Goal: Answer question/provide support: Share knowledge or assist other users

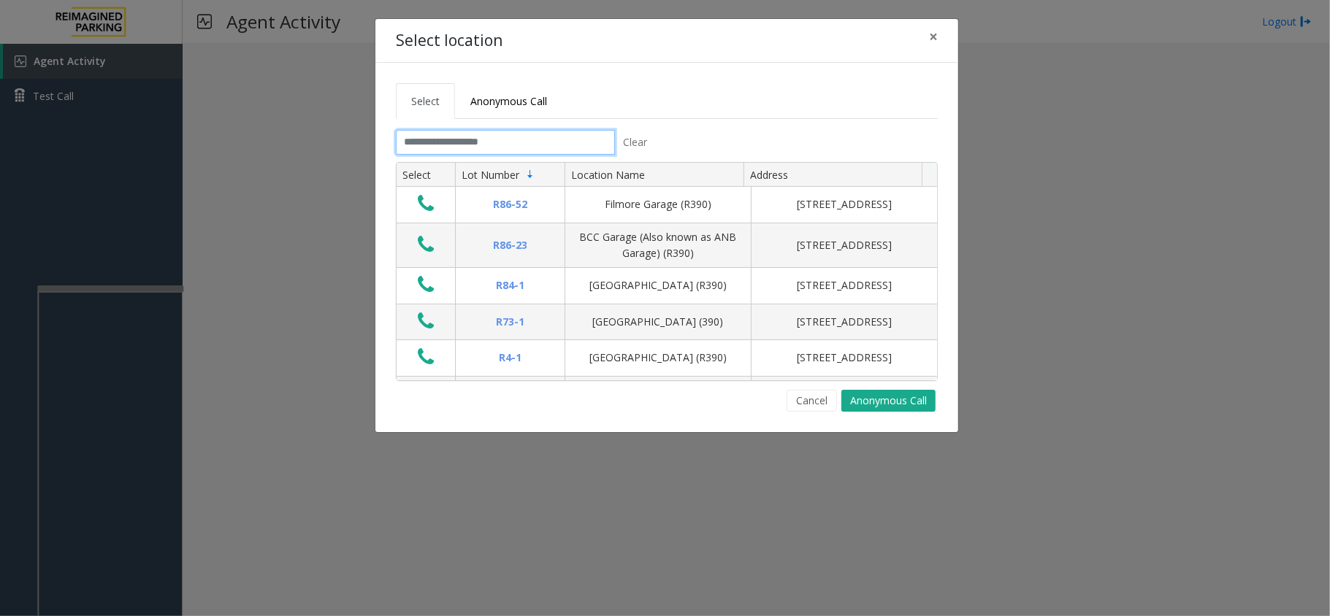
click at [485, 137] on input "text" at bounding box center [505, 142] width 219 height 25
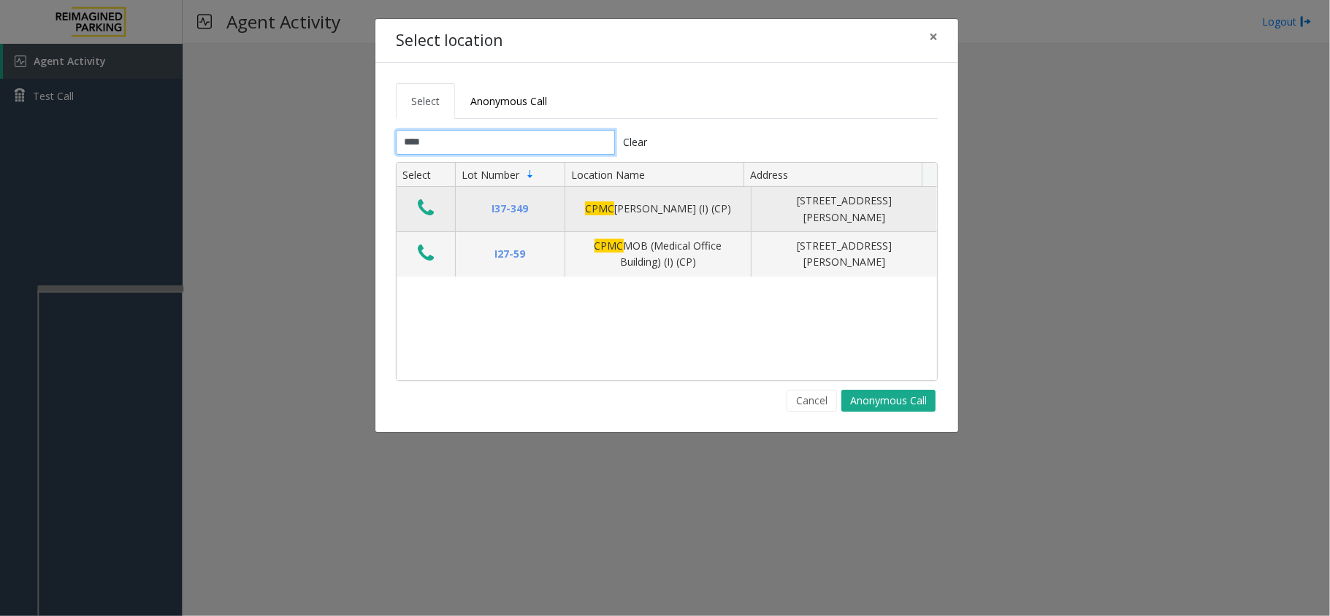
type input "****"
click at [419, 204] on icon "Data table" at bounding box center [426, 208] width 16 height 20
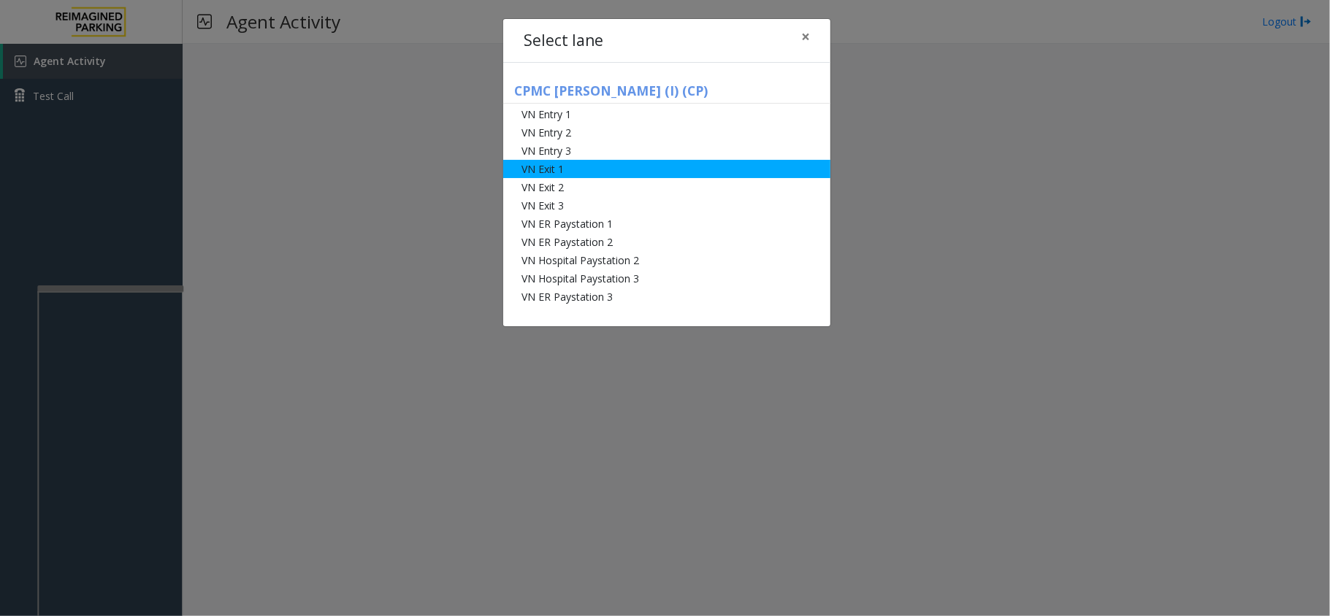
click at [544, 168] on li "VN Exit 1" at bounding box center [666, 169] width 327 height 18
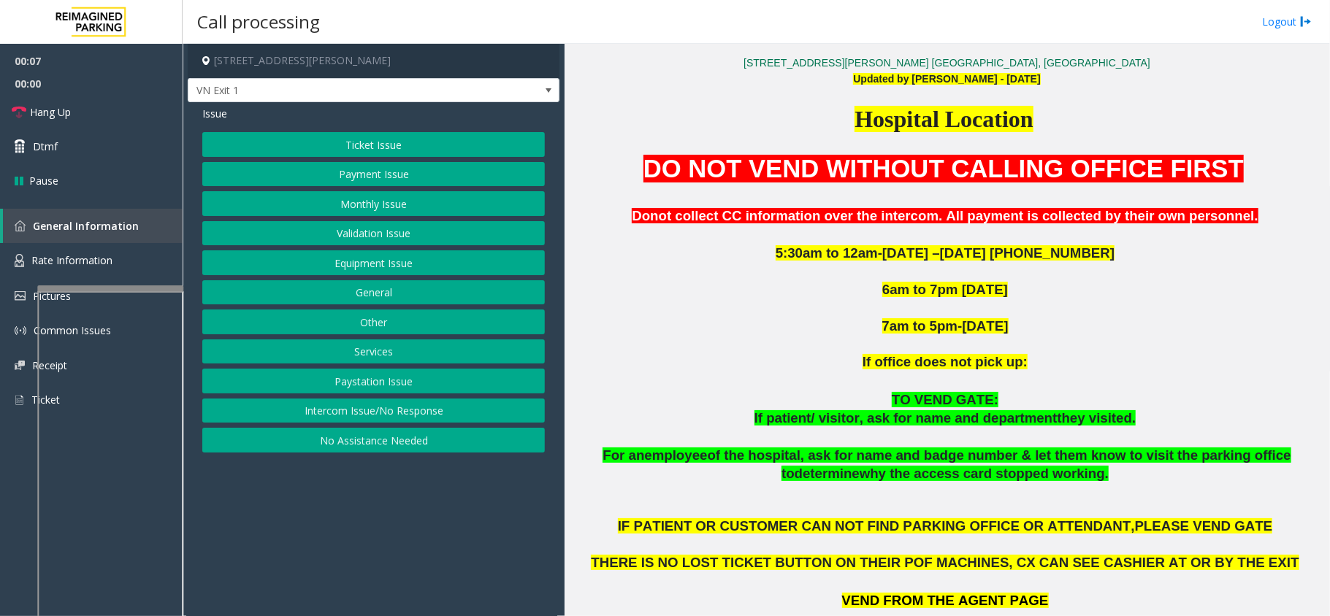
scroll to position [389, 0]
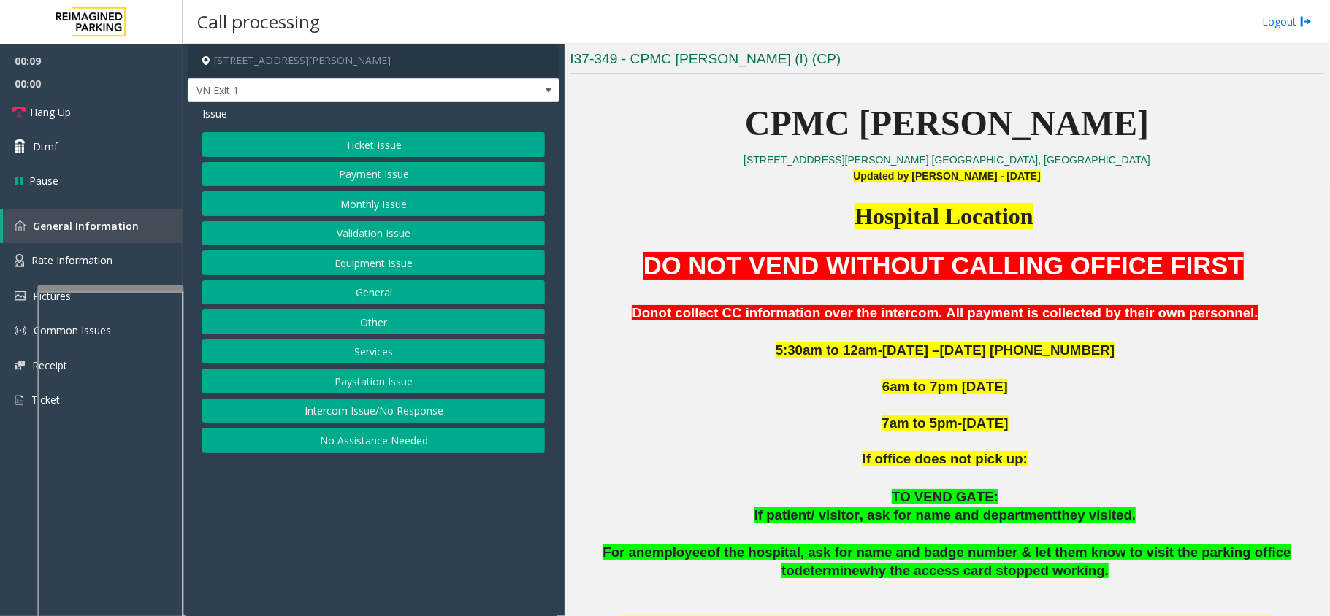
click at [433, 196] on button "Monthly Issue" at bounding box center [373, 203] width 343 height 25
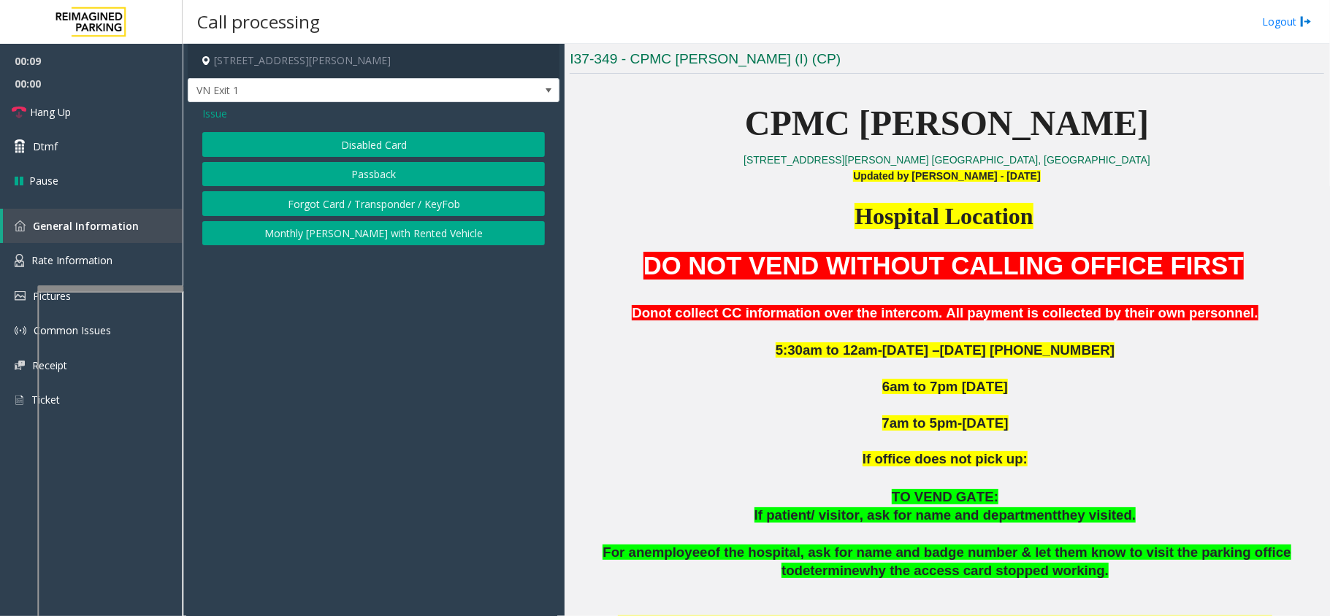
click at [400, 146] on button "Disabled Card" at bounding box center [373, 144] width 343 height 25
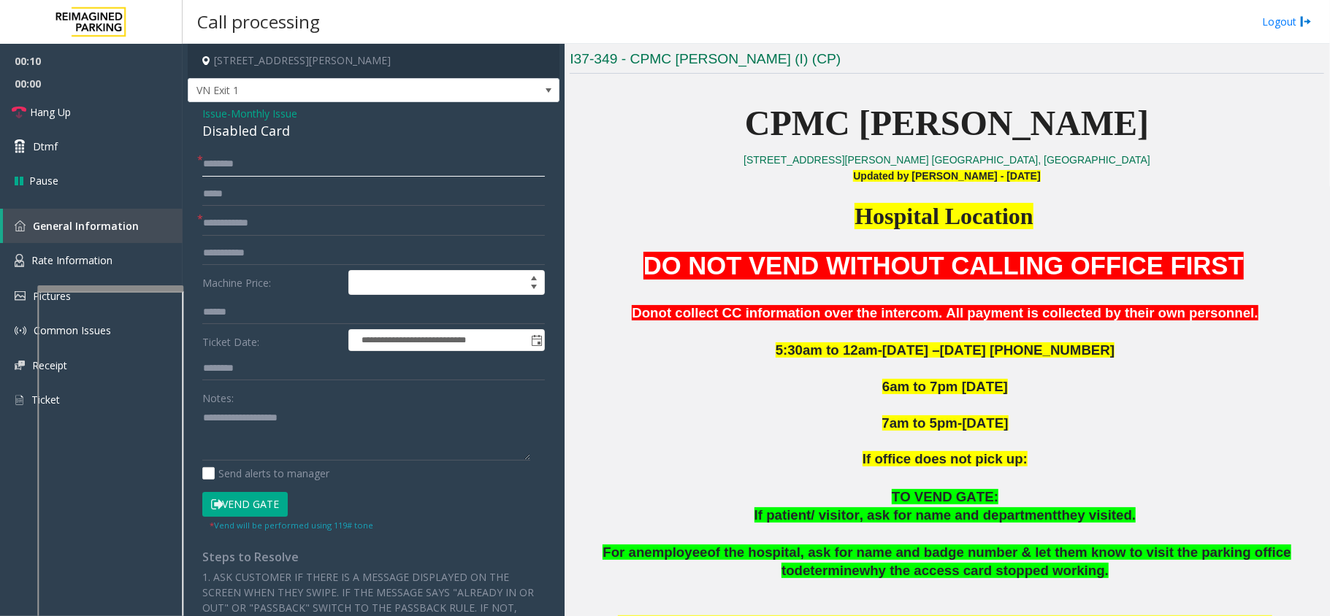
click at [310, 172] on input "text" at bounding box center [373, 164] width 343 height 25
click at [301, 215] on input "text" at bounding box center [373, 223] width 343 height 25
click at [208, 126] on div "Disabled Card" at bounding box center [373, 131] width 343 height 20
click at [208, 127] on div "Disabled Card" at bounding box center [373, 131] width 343 height 20
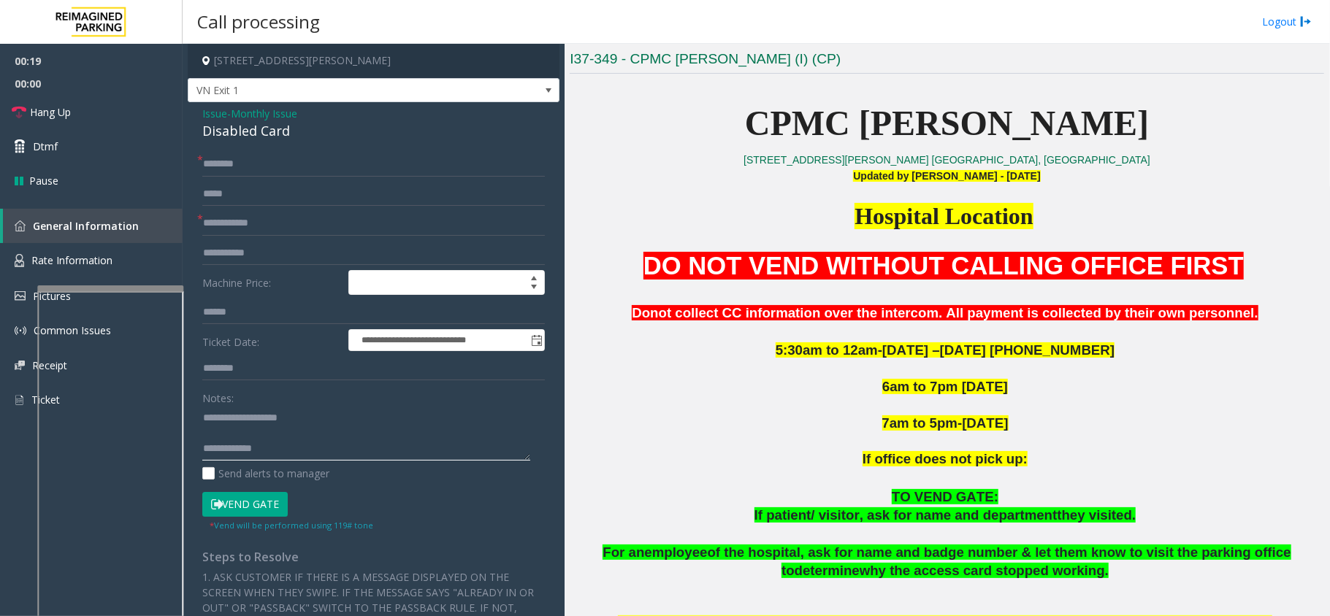
type textarea "**********"
click at [246, 237] on form "**********" at bounding box center [373, 342] width 343 height 380
click at [251, 228] on input "text" at bounding box center [373, 223] width 343 height 25
type input "*"
click at [206, 223] on input "*********" at bounding box center [373, 223] width 343 height 25
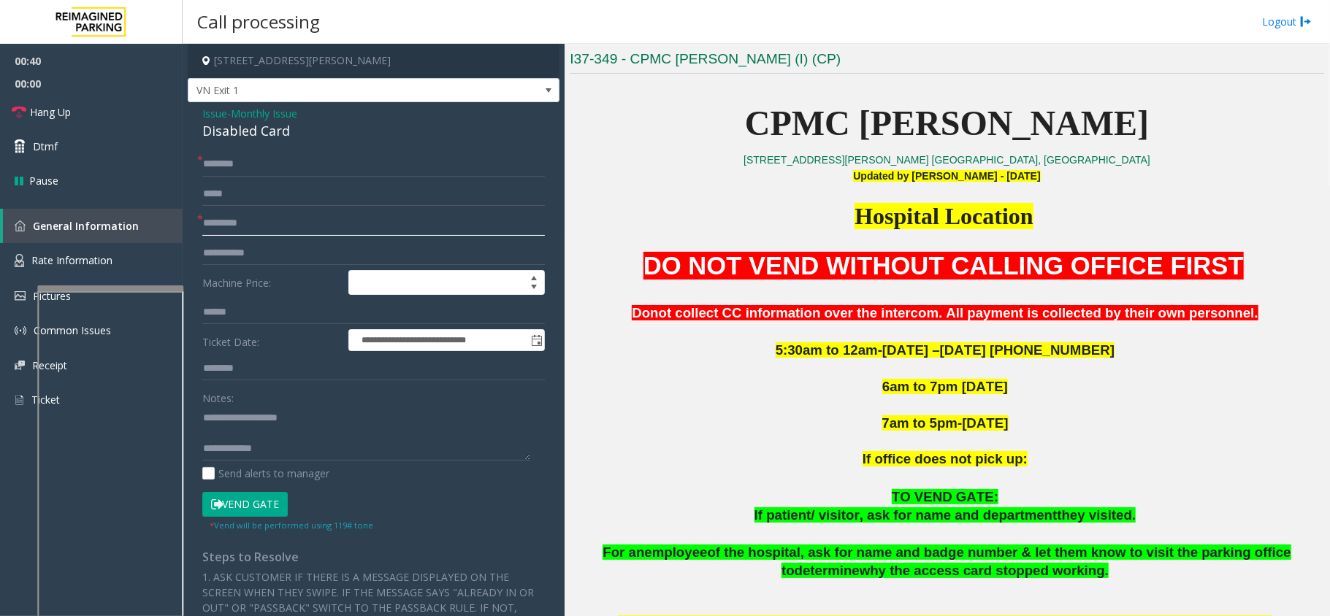
type input "*********"
click at [241, 147] on div "**********" at bounding box center [374, 496] width 372 height 789
click at [240, 162] on input "text" at bounding box center [373, 164] width 343 height 25
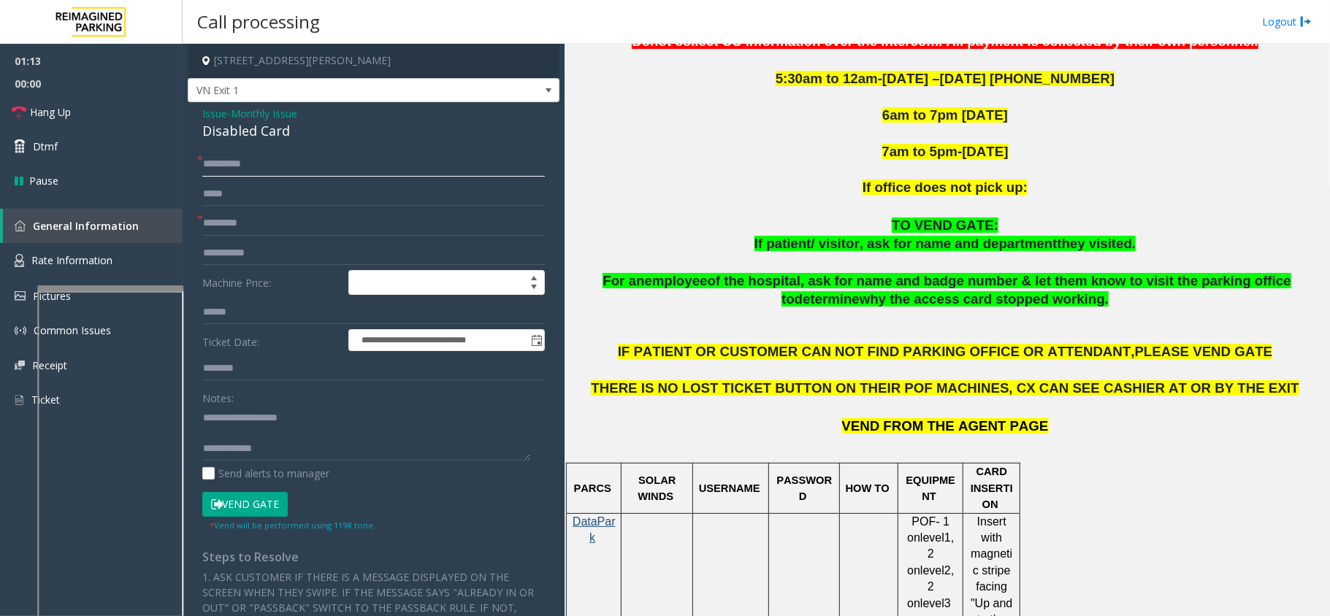
scroll to position [681, 0]
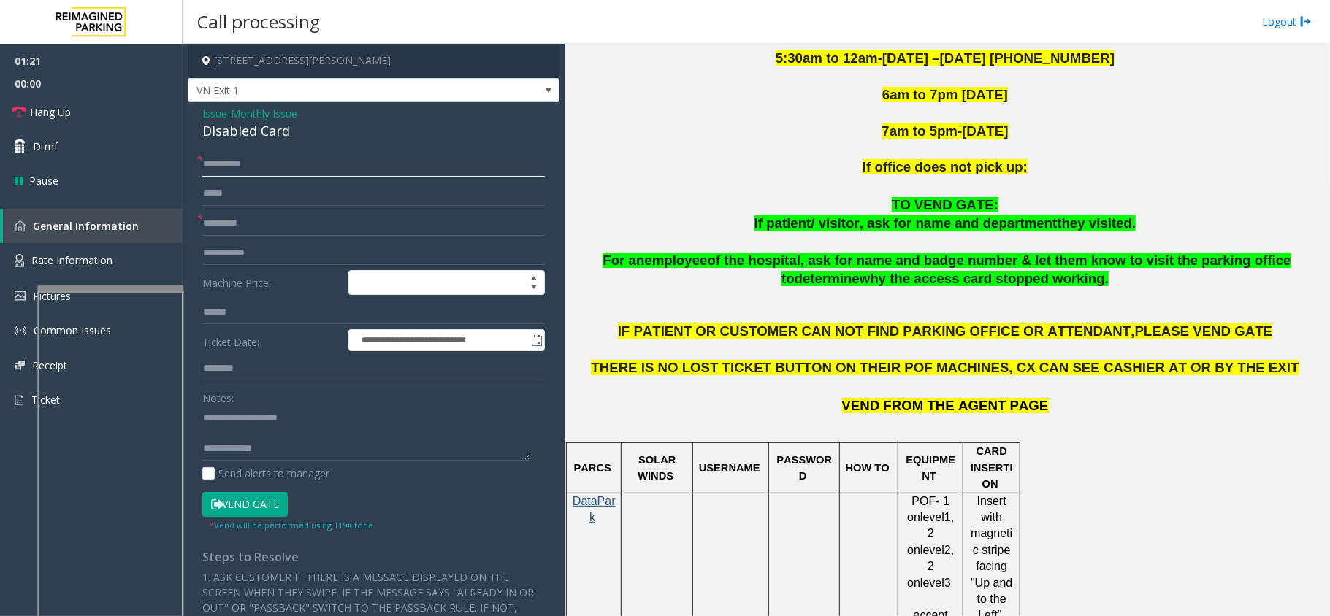
type input "**********"
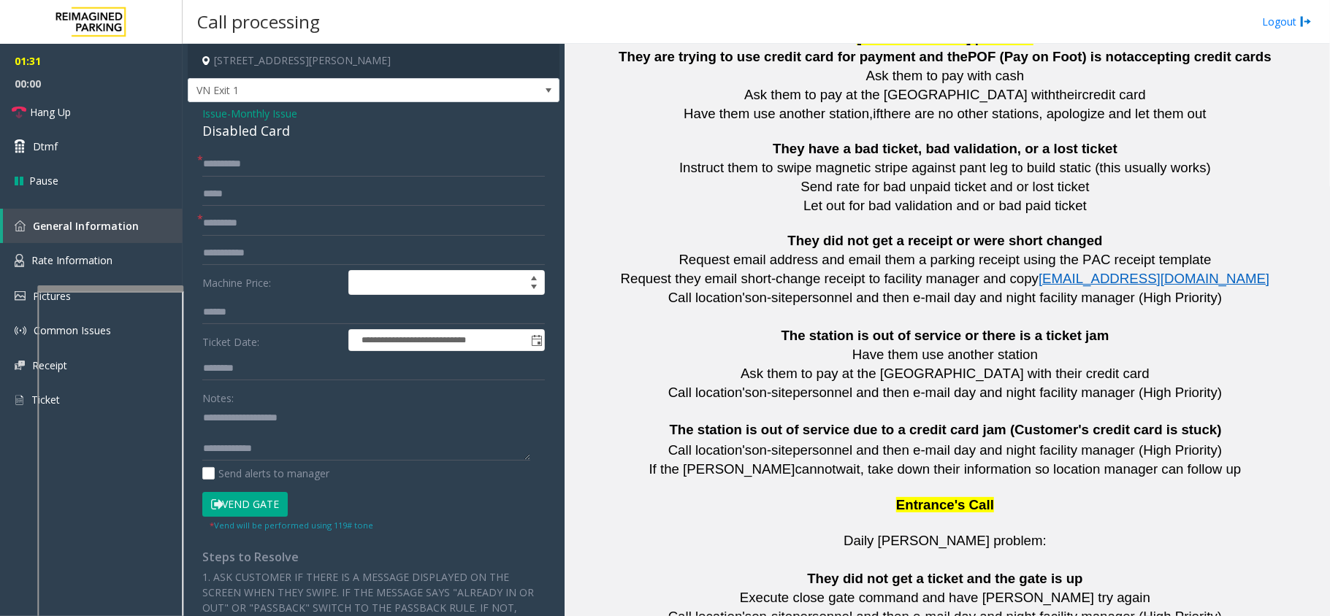
scroll to position [3229, 0]
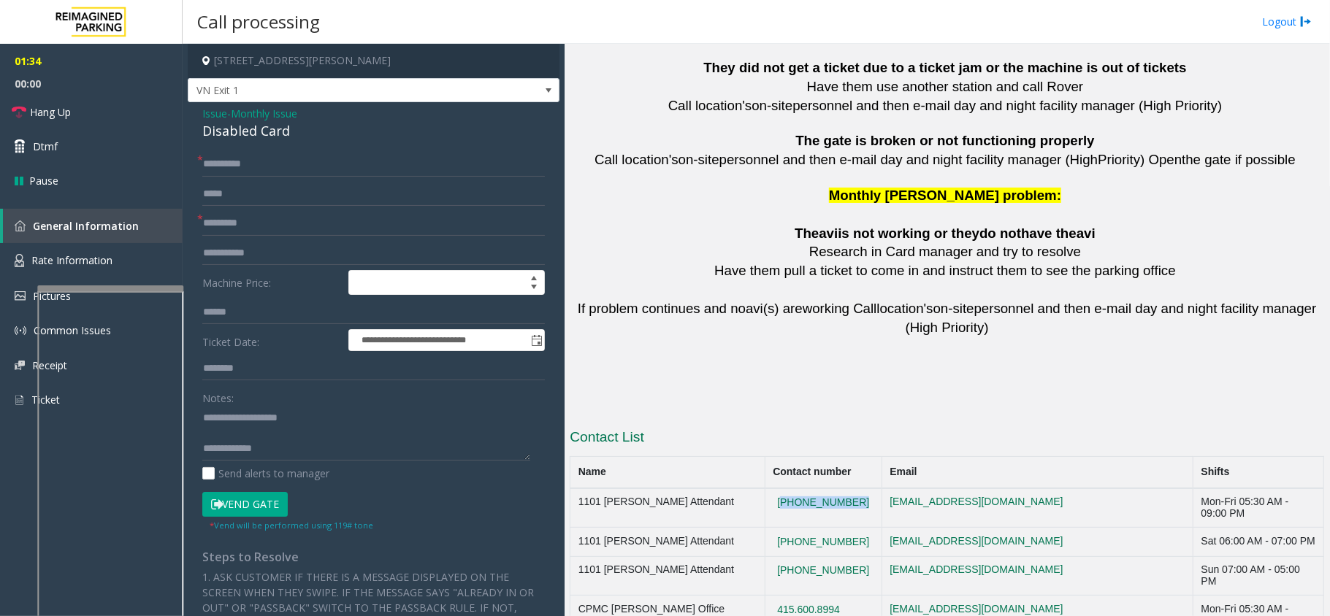
drag, startPoint x: 892, startPoint y: 435, endPoint x: 767, endPoint y: 435, distance: 125.6
click at [767, 489] on tr "1101 [PERSON_NAME] Attendant [PHONE_NUMBER] [EMAIL_ADDRESS][DOMAIN_NAME] Mon-Fr…" at bounding box center [947, 508] width 754 height 39
click at [857, 596] on td "415.600.8994" at bounding box center [823, 615] width 117 height 39
drag, startPoint x: 857, startPoint y: 521, endPoint x: 771, endPoint y: 512, distance: 86.7
click at [771, 596] on td "415.600.8994" at bounding box center [823, 615] width 117 height 39
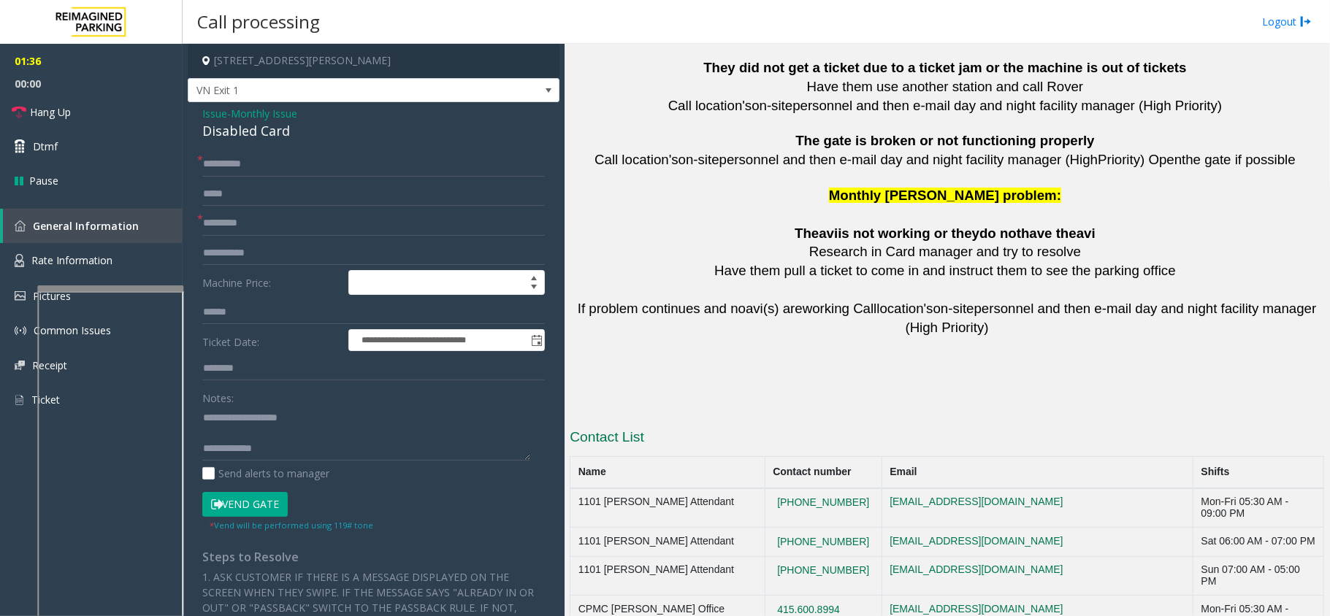
copy button "415.600.8994"
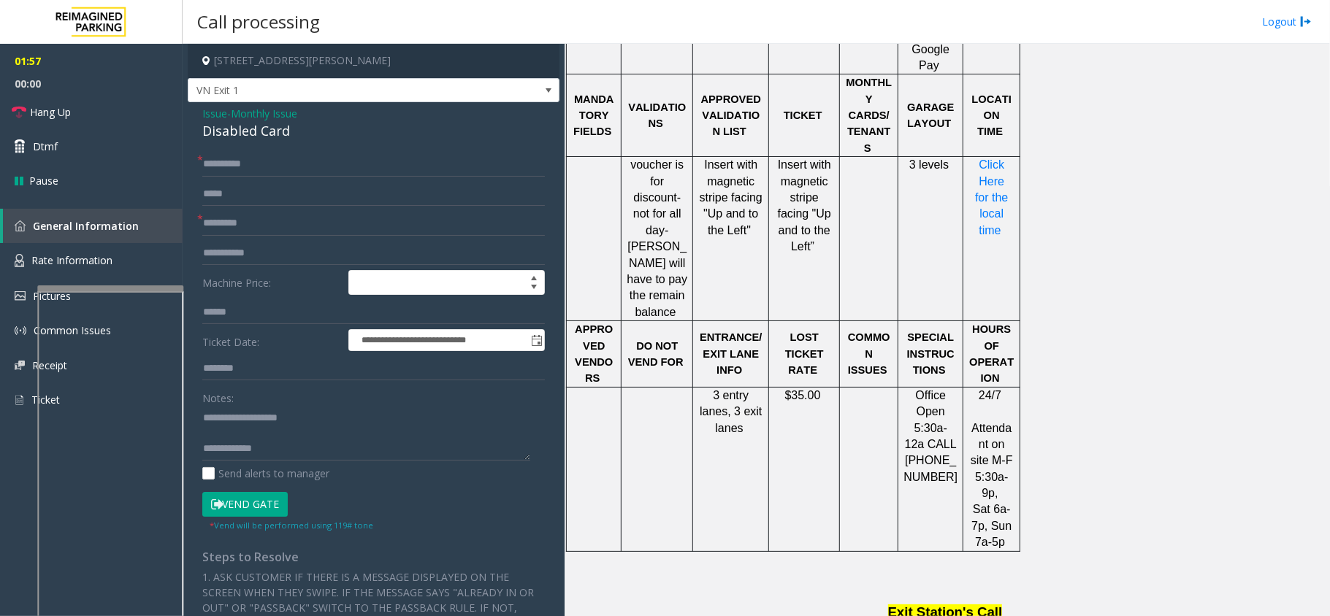
scroll to position [1282, 0]
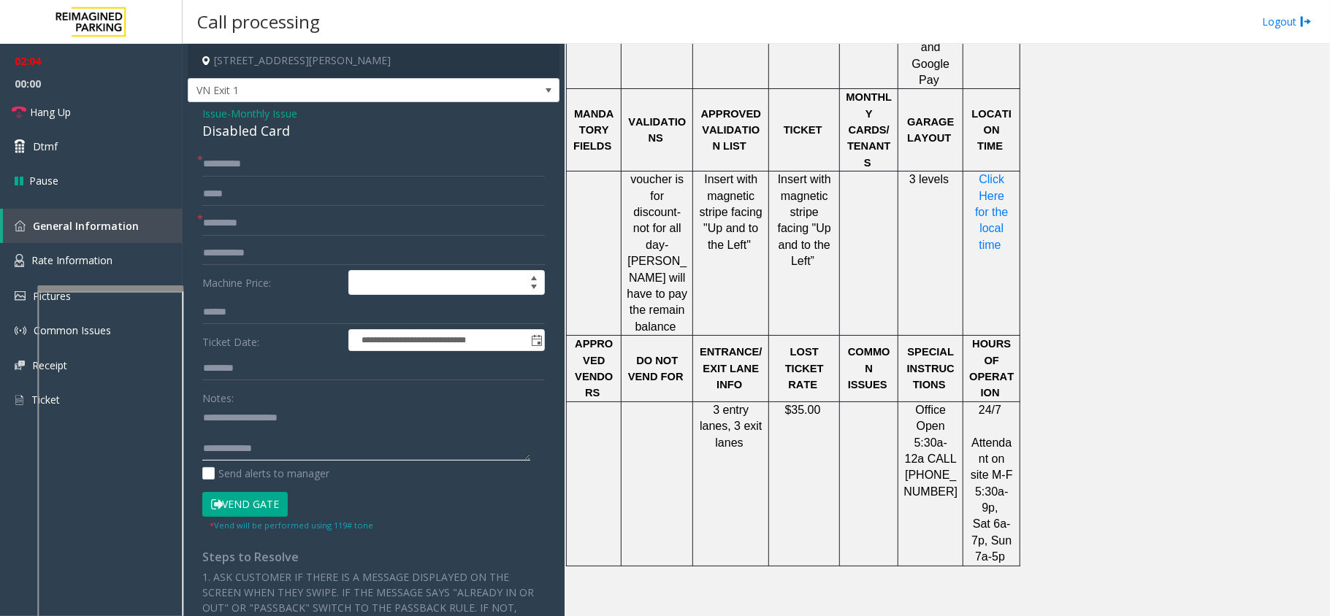
click at [324, 443] on textarea at bounding box center [366, 433] width 328 height 55
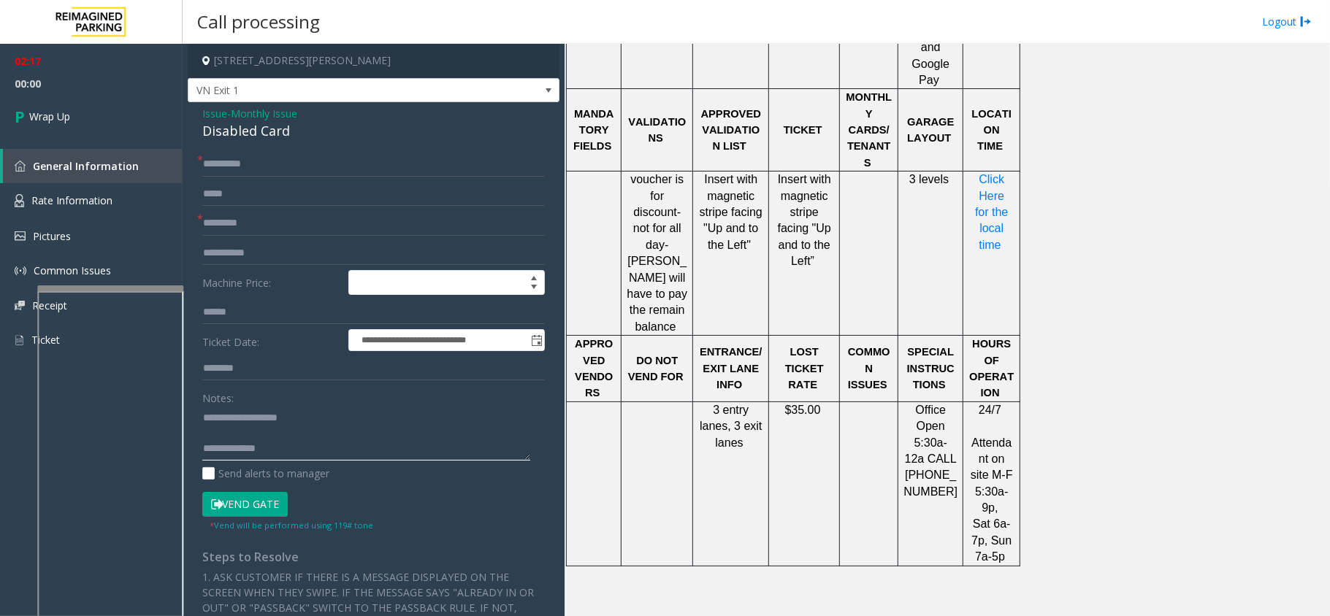
click at [310, 436] on textarea at bounding box center [366, 433] width 328 height 55
click at [313, 440] on textarea at bounding box center [366, 433] width 328 height 55
click at [313, 441] on textarea at bounding box center [366, 433] width 328 height 55
click at [318, 459] on textarea at bounding box center [366, 433] width 328 height 55
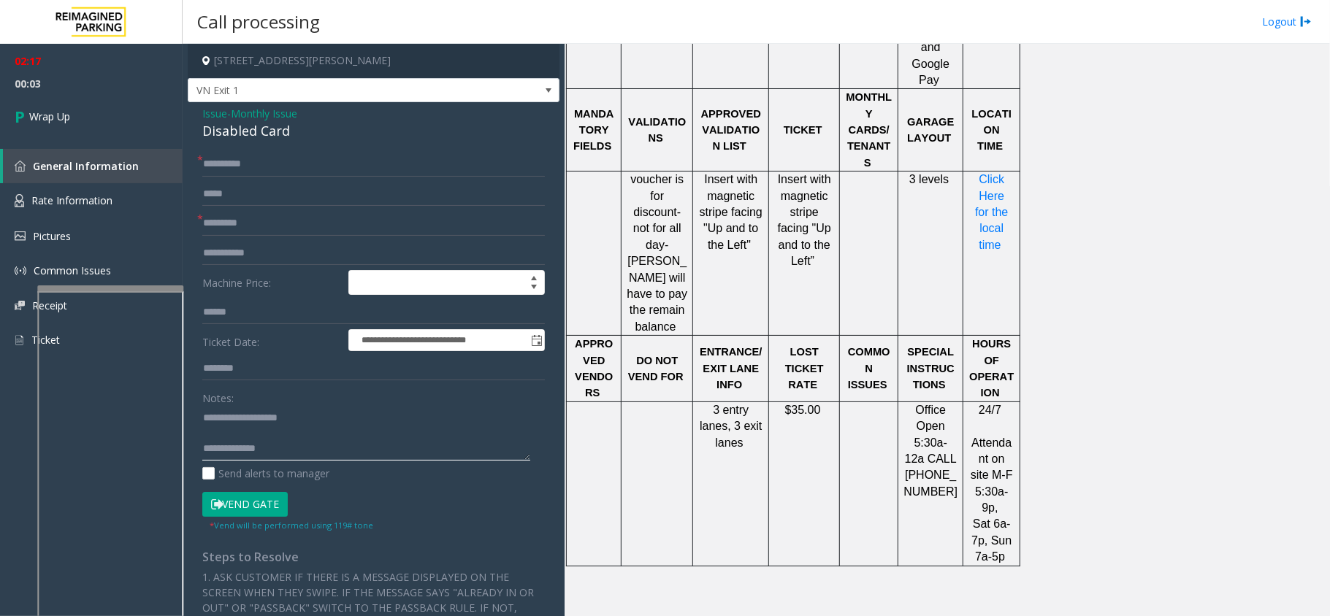
click at [331, 451] on textarea at bounding box center [366, 433] width 328 height 55
type textarea "**********"
click at [105, 92] on span "00:09" at bounding box center [91, 83] width 183 height 23
click at [100, 114] on link "Wrap Up" at bounding box center [91, 116] width 183 height 43
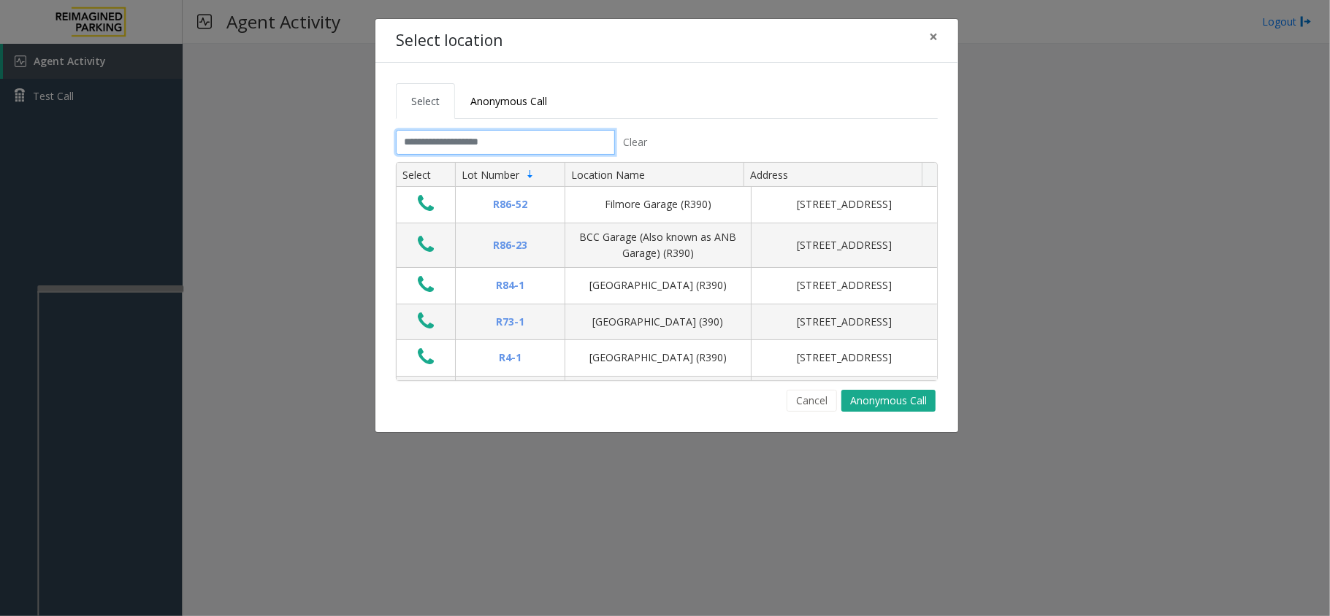
click at [479, 145] on input "text" at bounding box center [505, 142] width 219 height 25
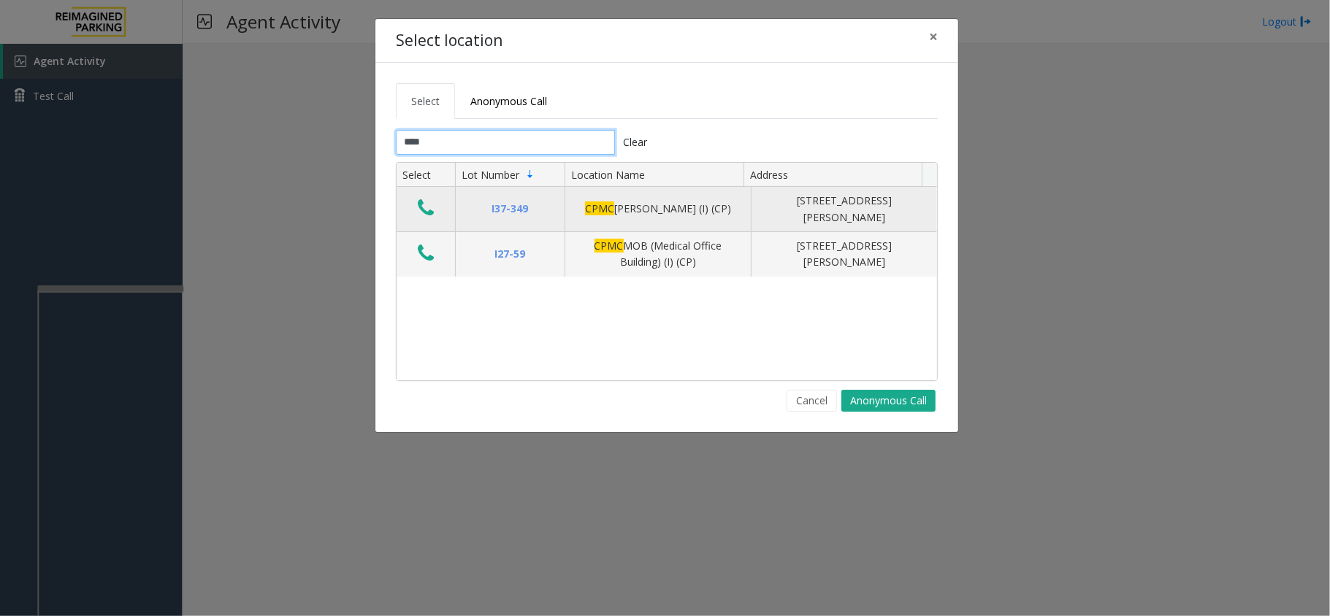
type input "****"
click at [425, 205] on icon "Data table" at bounding box center [426, 208] width 16 height 20
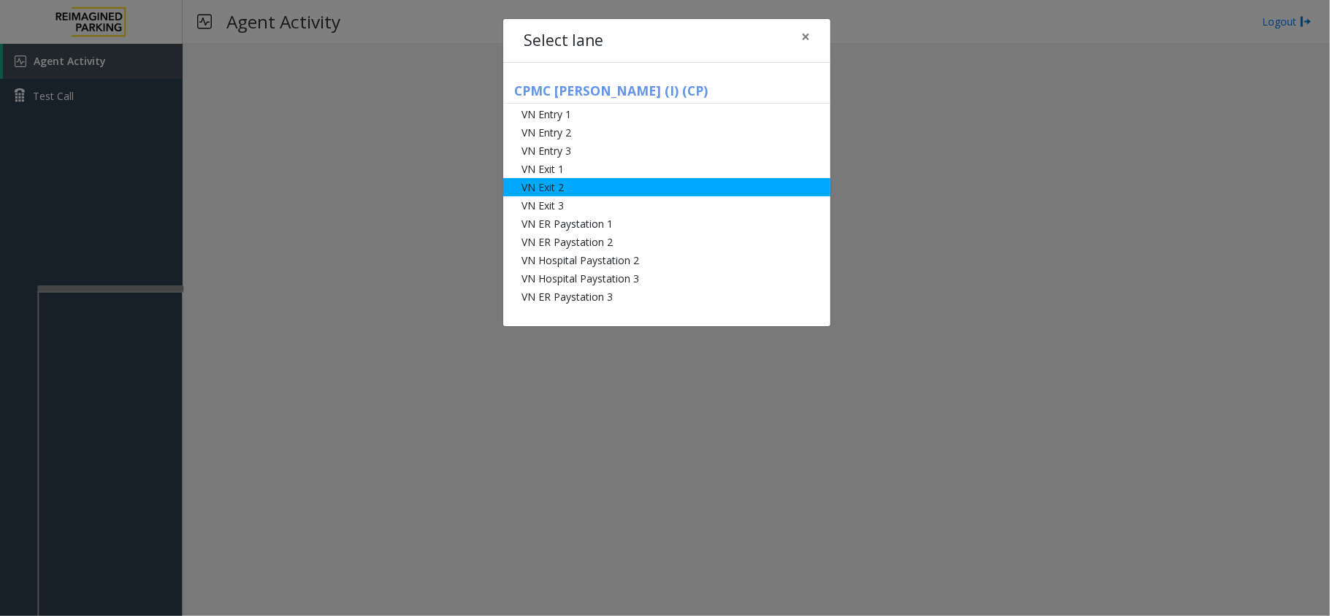
click at [538, 184] on li "VN Exit 2" at bounding box center [666, 187] width 327 height 18
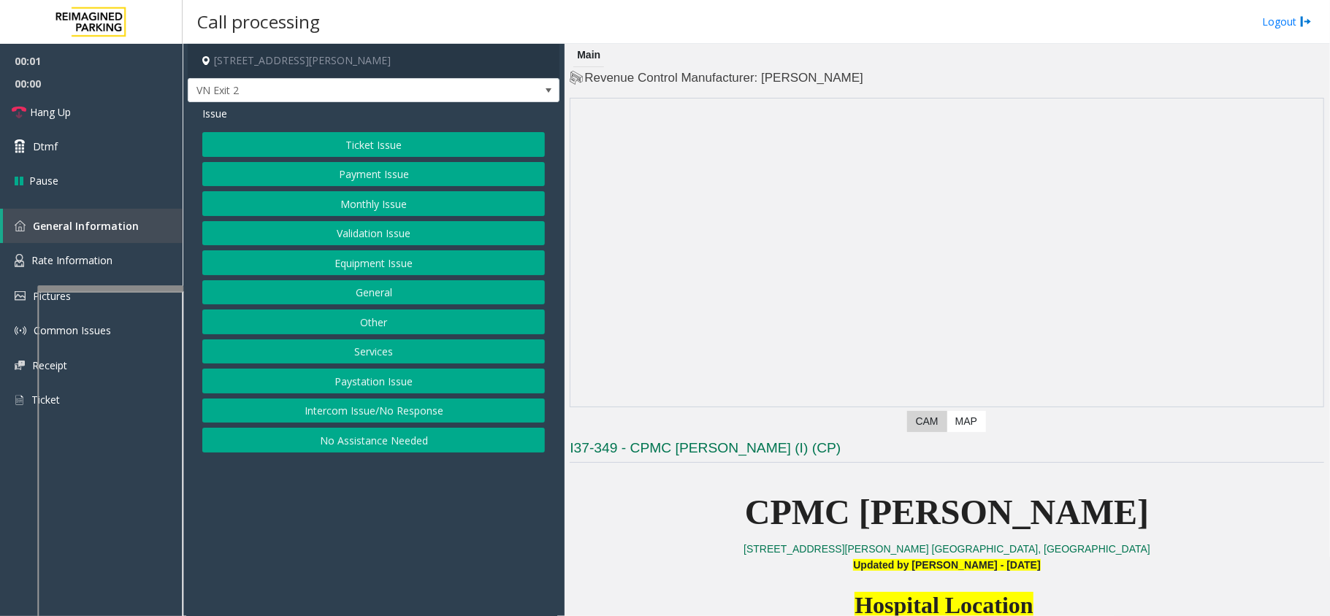
click at [372, 200] on button "Monthly Issue" at bounding box center [373, 203] width 343 height 25
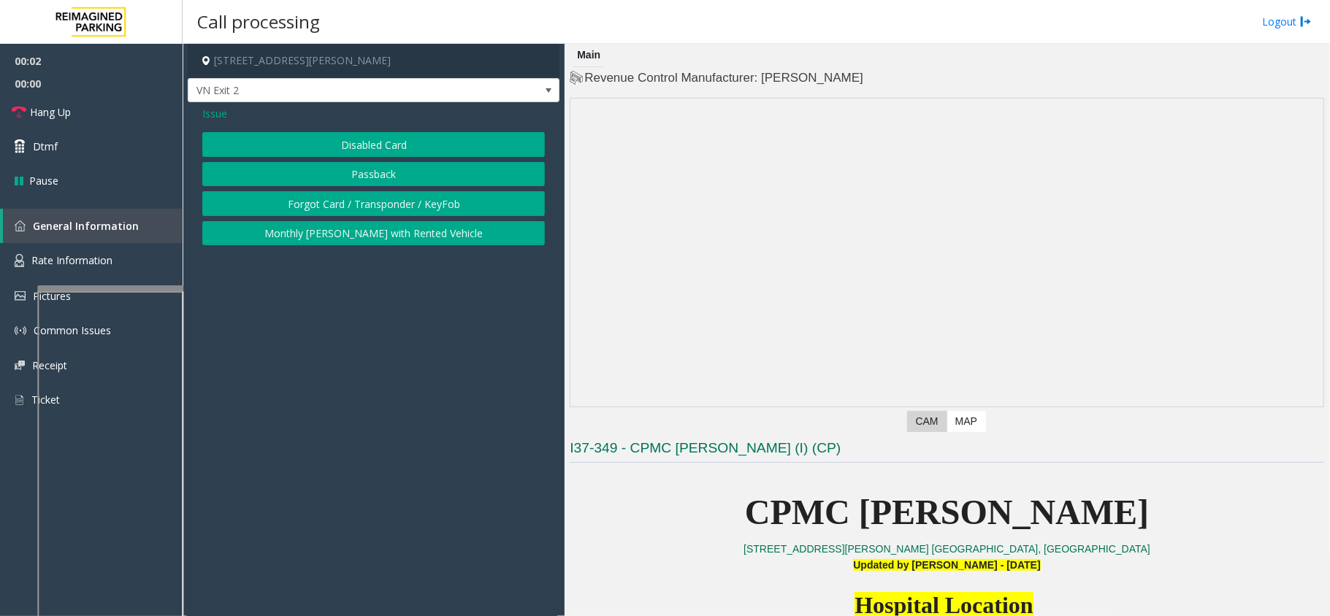
click at [374, 143] on button "Disabled Card" at bounding box center [373, 144] width 343 height 25
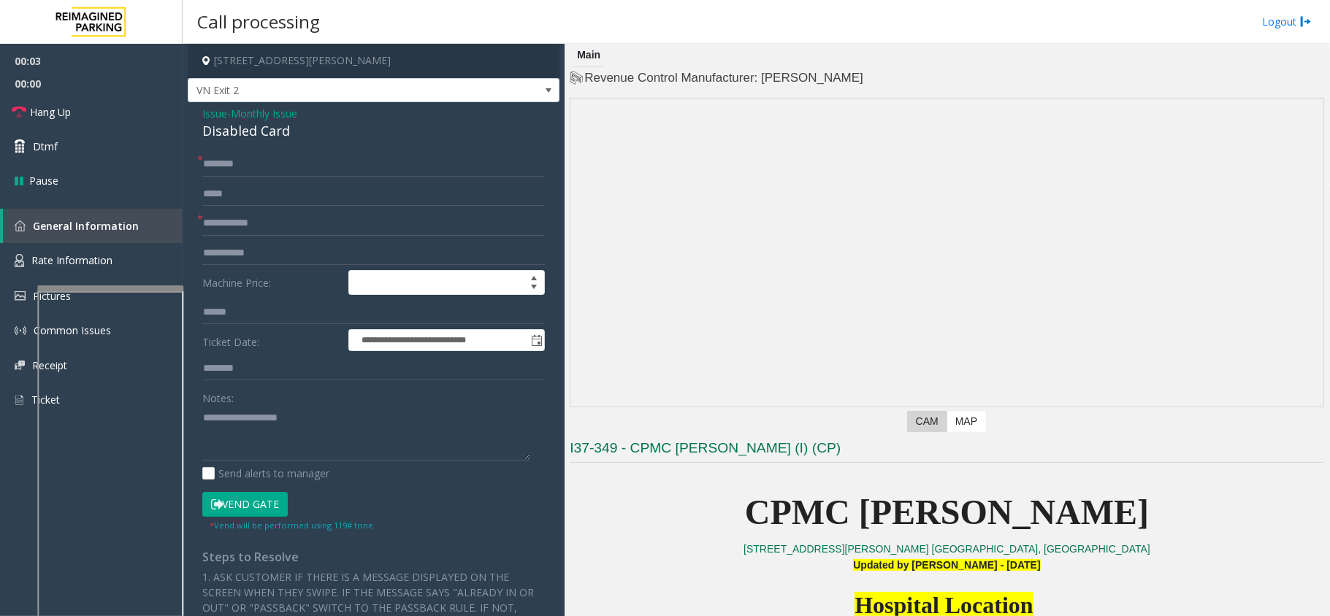
click at [345, 179] on form "**********" at bounding box center [373, 342] width 343 height 380
click at [328, 210] on form "**********" at bounding box center [373, 342] width 343 height 380
click at [323, 221] on input "text" at bounding box center [373, 223] width 343 height 25
click at [422, 222] on input "text" at bounding box center [373, 223] width 343 height 25
drag, startPoint x: 330, startPoint y: 251, endPoint x: 334, endPoint y: 232, distance: 20.1
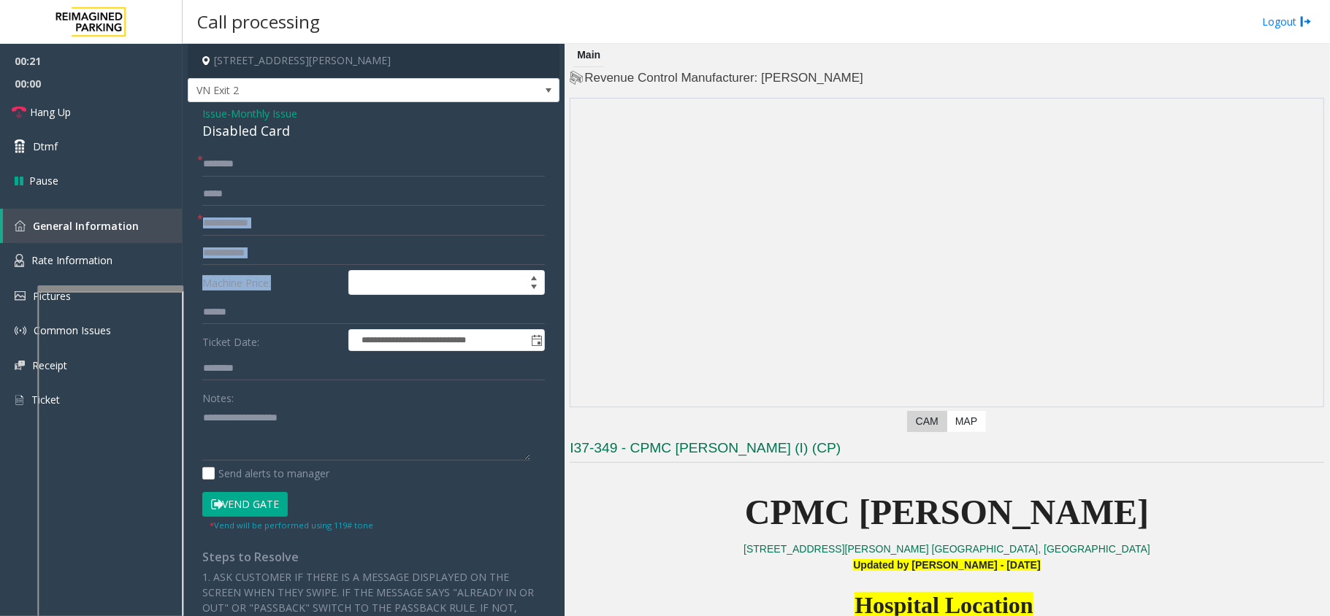
click at [334, 232] on form "**********" at bounding box center [373, 342] width 343 height 380
click at [302, 243] on input "text" at bounding box center [373, 253] width 343 height 25
type input "*********"
type input "**********"
click at [229, 356] on form "**********" at bounding box center [373, 342] width 343 height 380
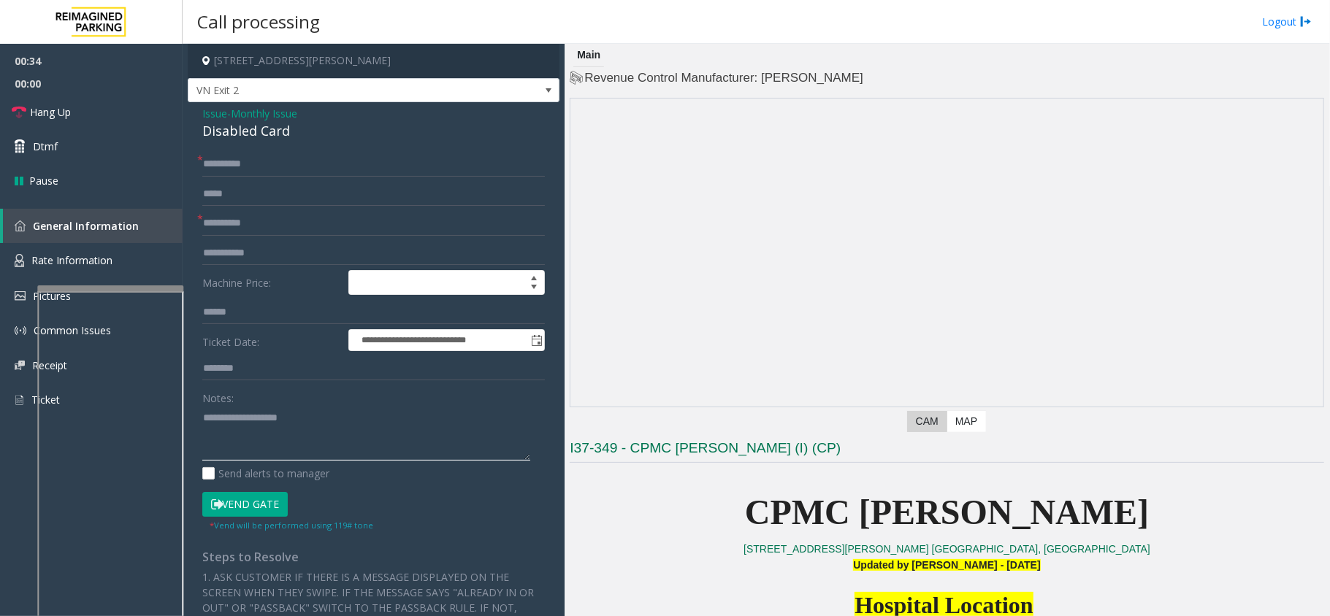
click at [286, 434] on textarea at bounding box center [366, 433] width 328 height 55
click at [291, 413] on textarea at bounding box center [366, 433] width 328 height 55
click at [302, 416] on textarea at bounding box center [366, 433] width 328 height 55
click at [228, 506] on button "Vend Gate" at bounding box center [244, 504] width 85 height 25
click at [337, 430] on textarea at bounding box center [366, 433] width 328 height 55
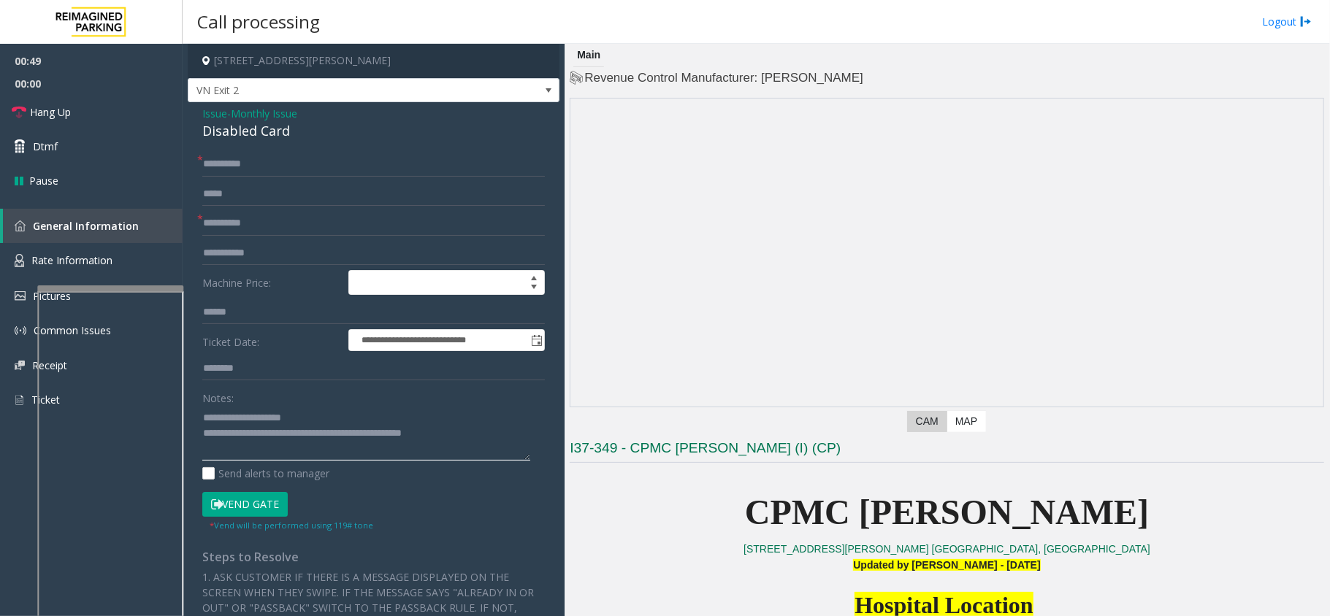
click at [332, 438] on textarea at bounding box center [366, 433] width 328 height 55
click at [264, 434] on textarea at bounding box center [366, 433] width 328 height 55
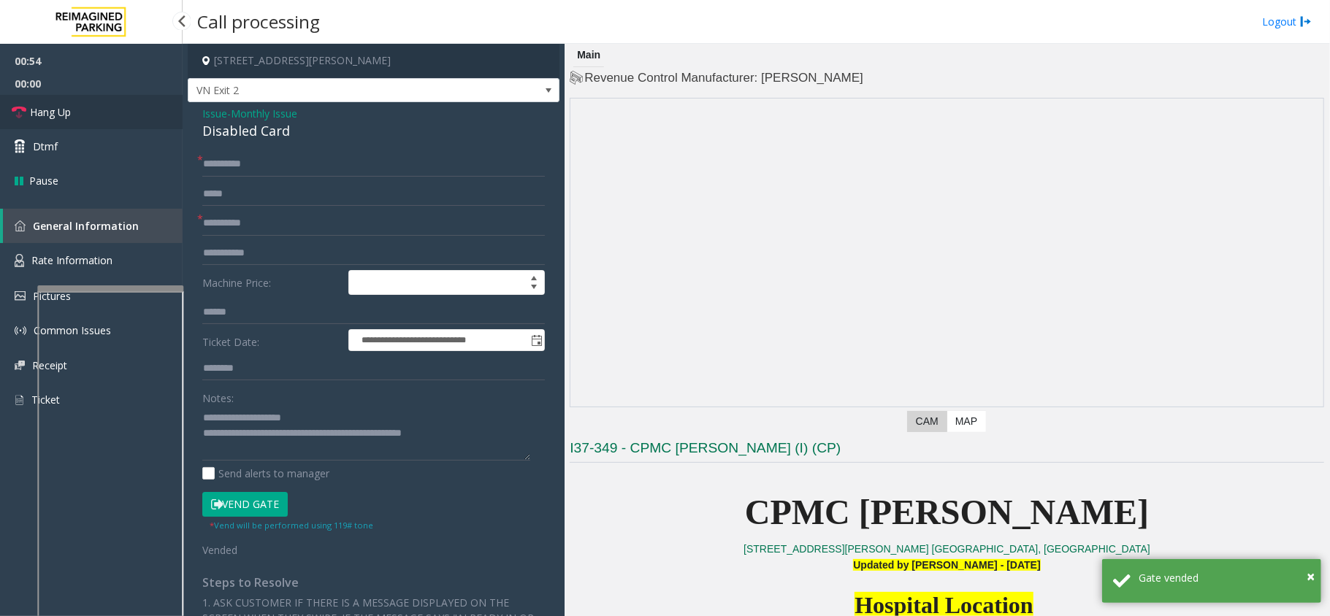
click at [126, 121] on link "Hang Up" at bounding box center [91, 112] width 183 height 34
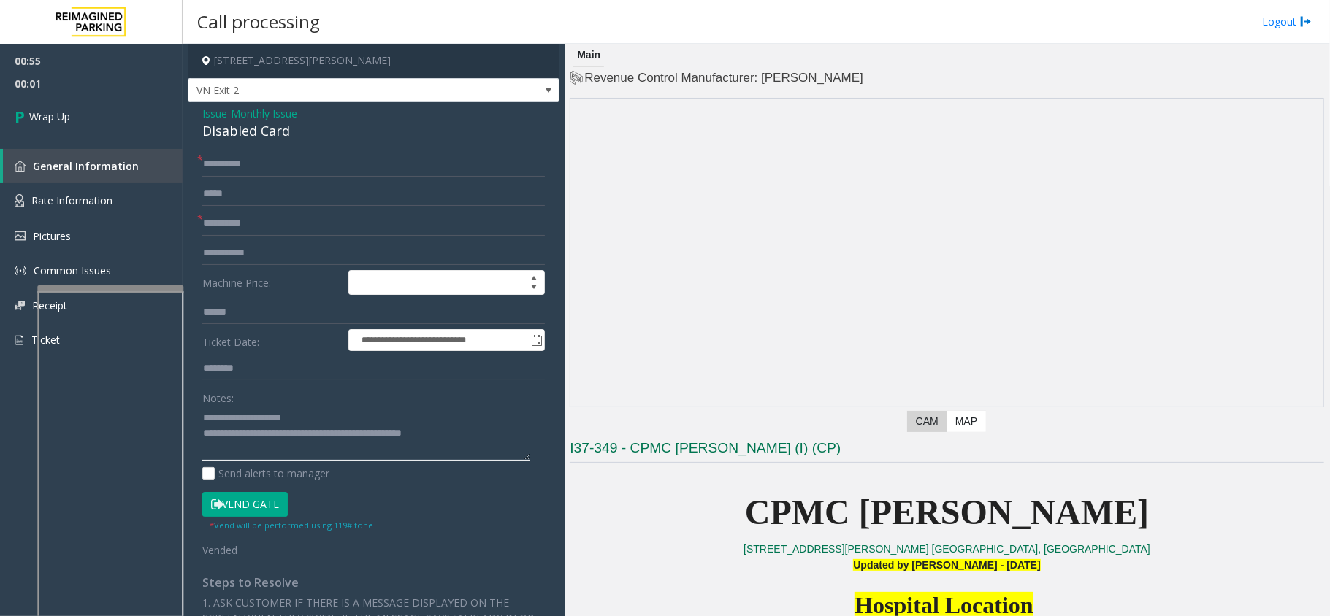
drag, startPoint x: 261, startPoint y: 436, endPoint x: 450, endPoint y: 432, distance: 189.2
click at [450, 432] on textarea at bounding box center [366, 433] width 328 height 55
click at [442, 425] on textarea at bounding box center [366, 433] width 328 height 55
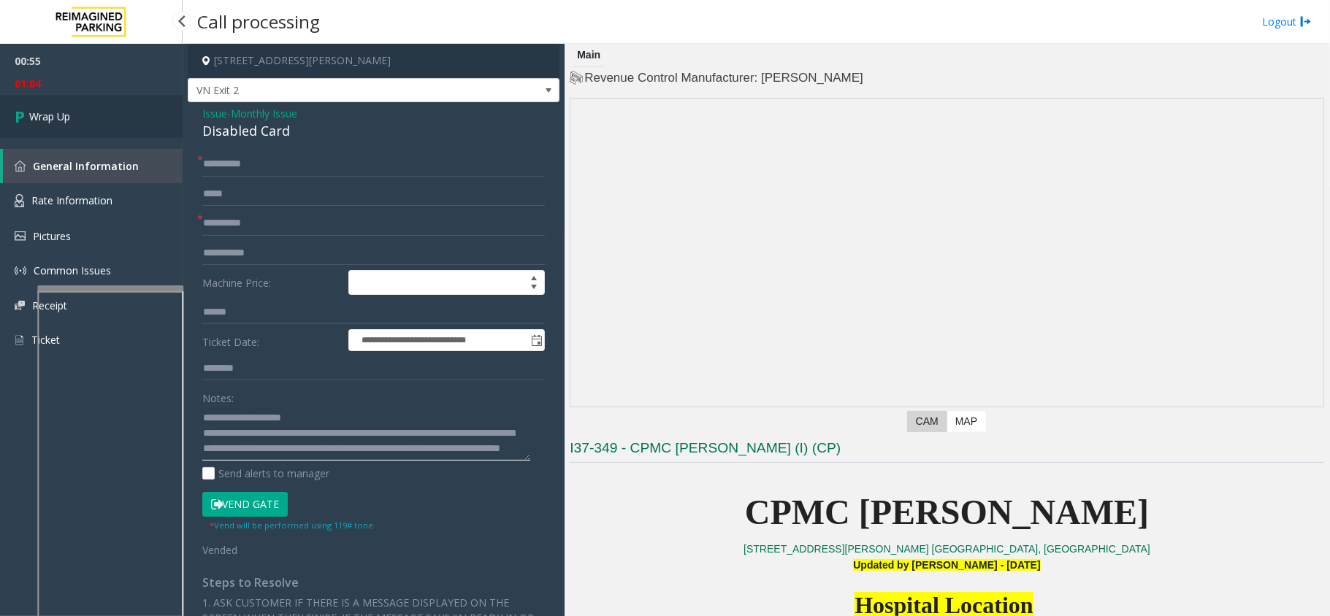
type textarea "**********"
click at [156, 134] on link "Wrap Up" at bounding box center [91, 116] width 183 height 43
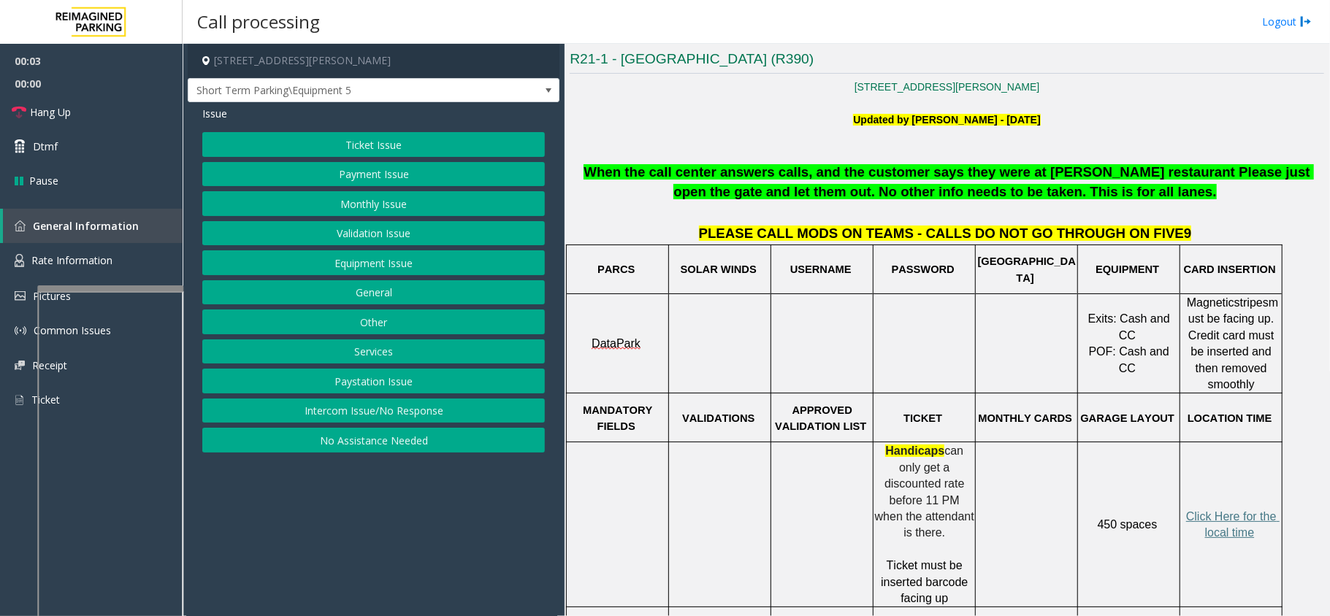
scroll to position [194, 0]
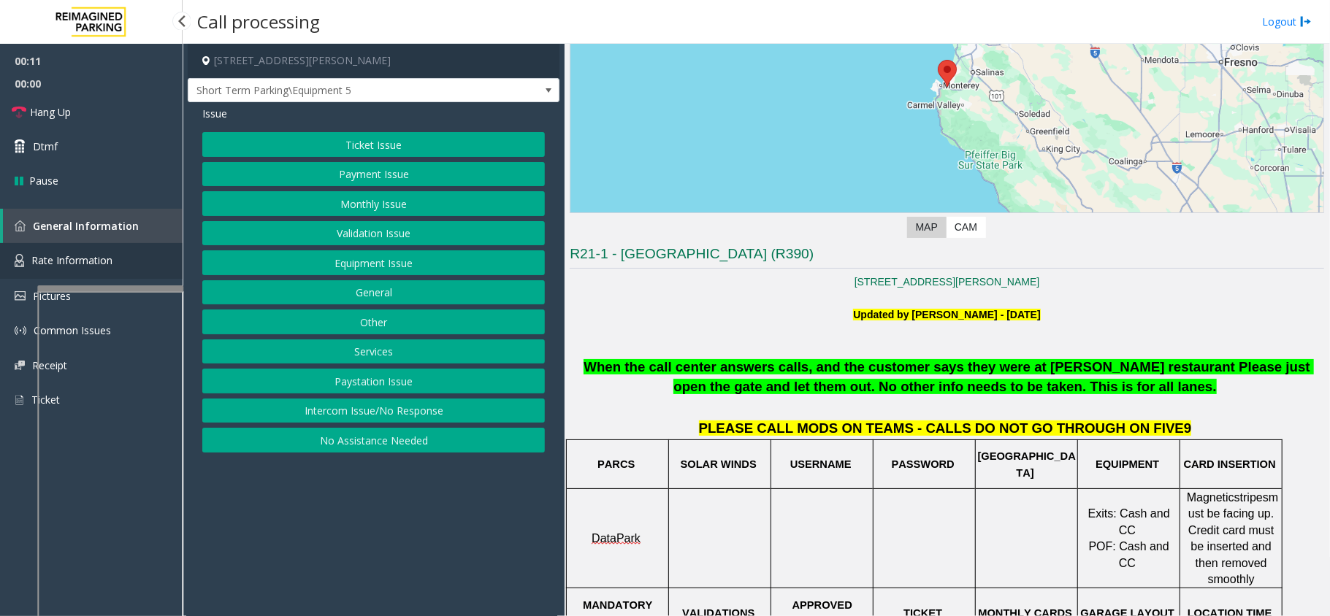
click at [112, 255] on span "Rate Information" at bounding box center [71, 260] width 81 height 14
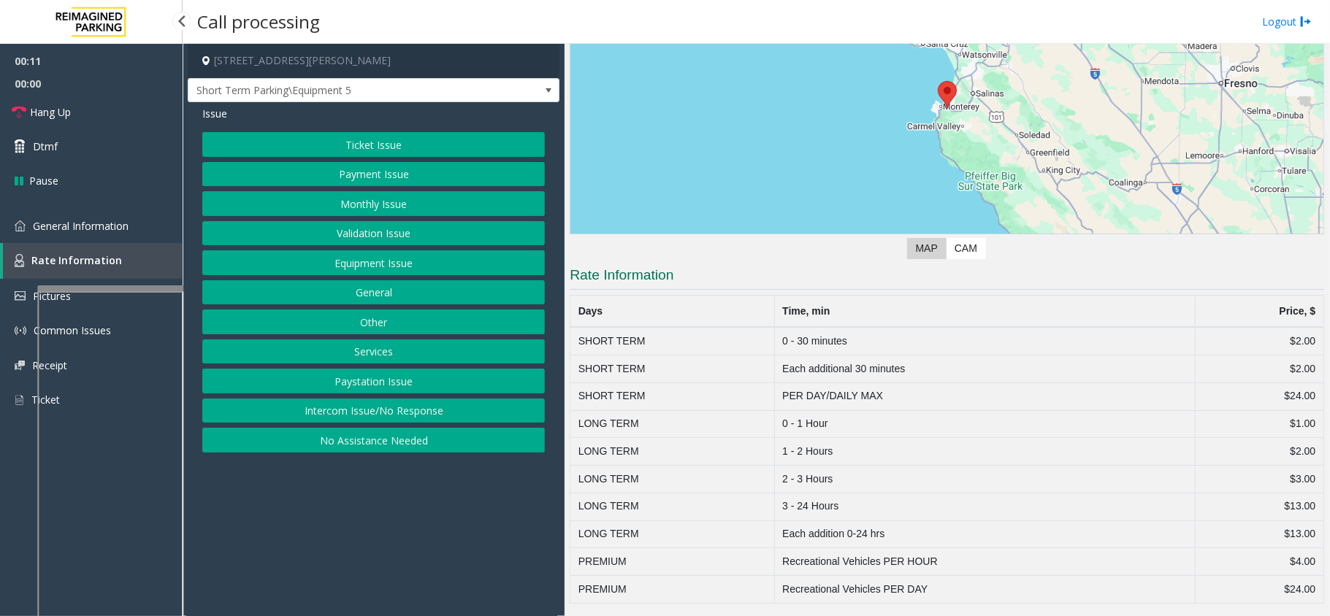
scroll to position [176, 0]
click at [117, 241] on link "General Information" at bounding box center [91, 226] width 183 height 34
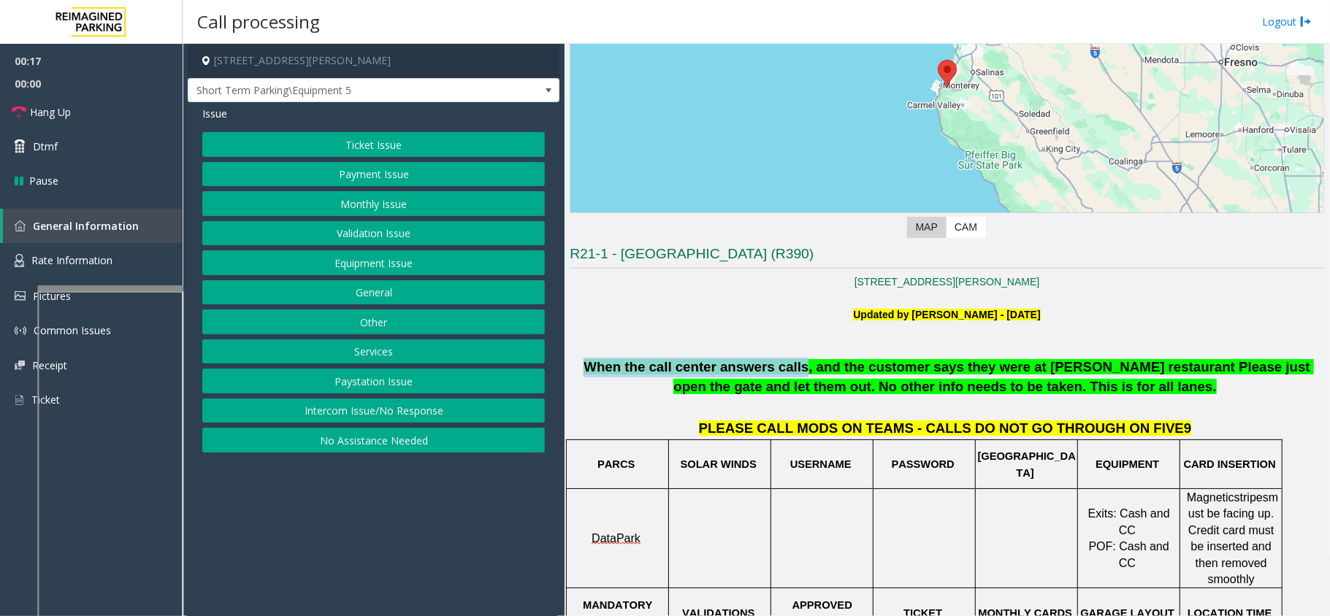
drag, startPoint x: 570, startPoint y: 367, endPoint x: 764, endPoint y: 365, distance: 194.3
click at [764, 365] on span "When the call center answers calls, and the customer says they were at [PERSON_…" at bounding box center [949, 376] width 730 height 35
click at [774, 482] on td "USERNAME" at bounding box center [822, 464] width 102 height 49
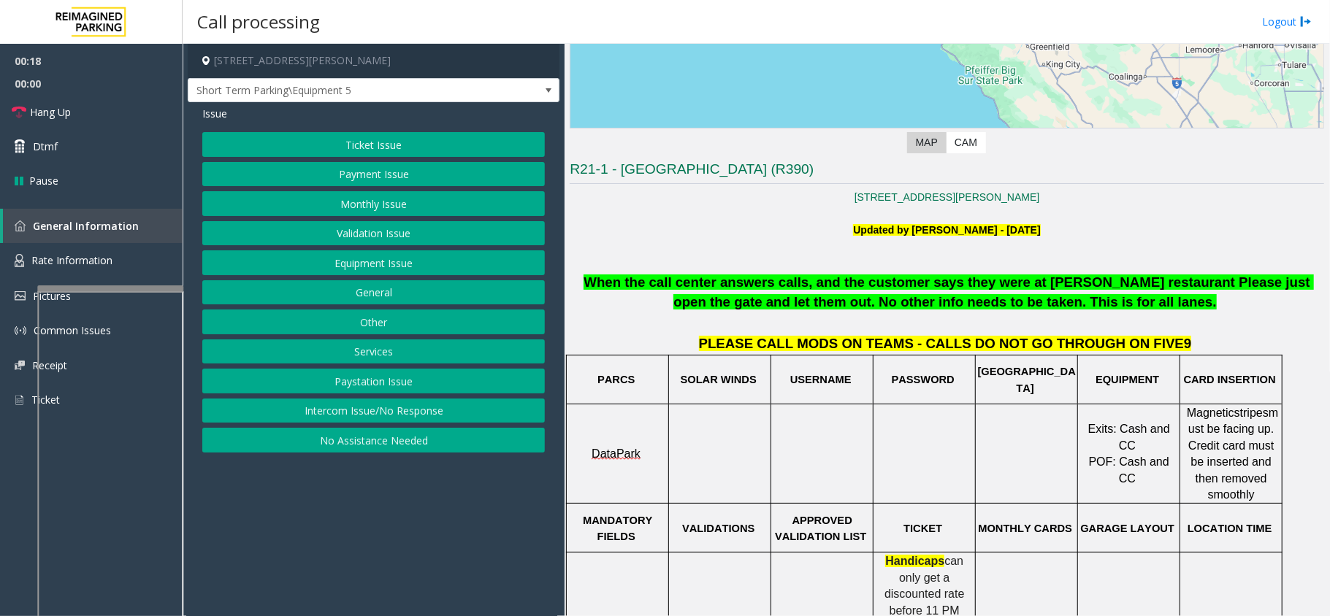
scroll to position [389, 0]
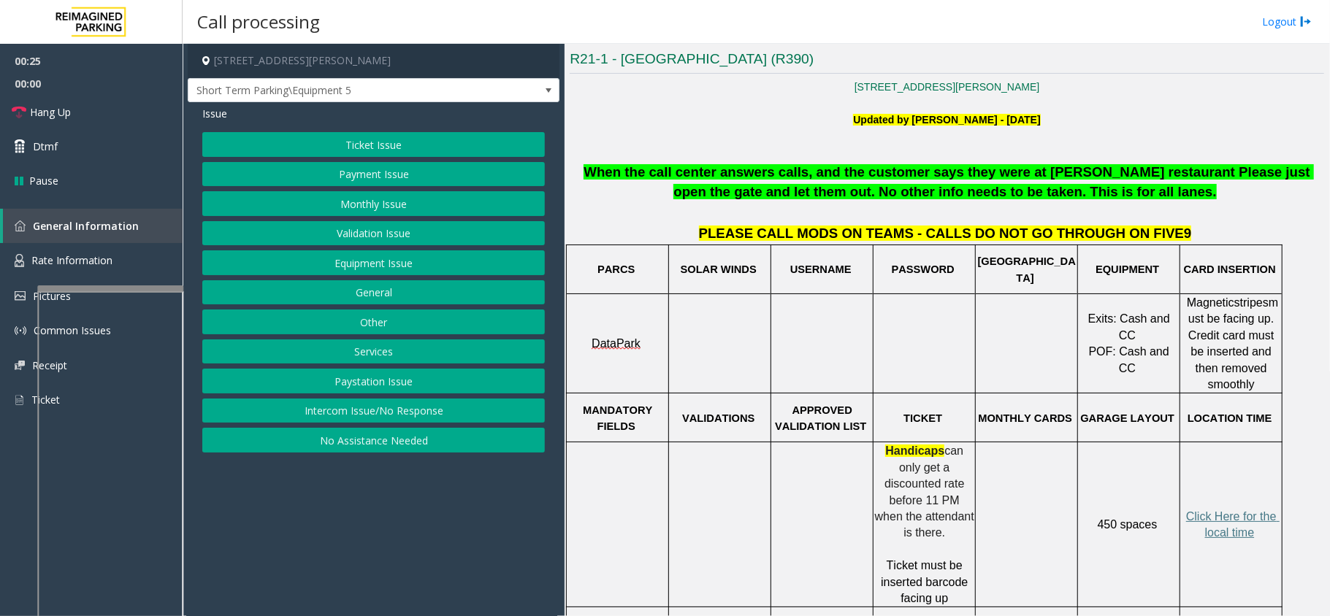
click at [389, 148] on button "Ticket Issue" at bounding box center [373, 144] width 343 height 25
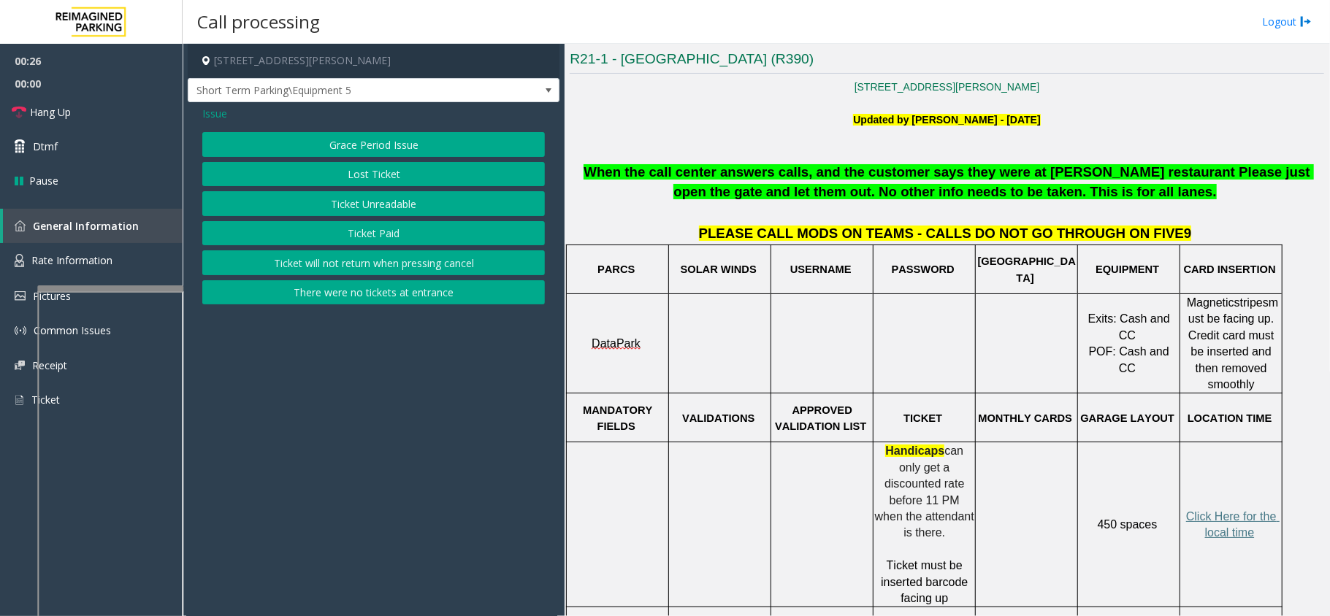
click at [381, 196] on button "Ticket Unreadable" at bounding box center [373, 203] width 343 height 25
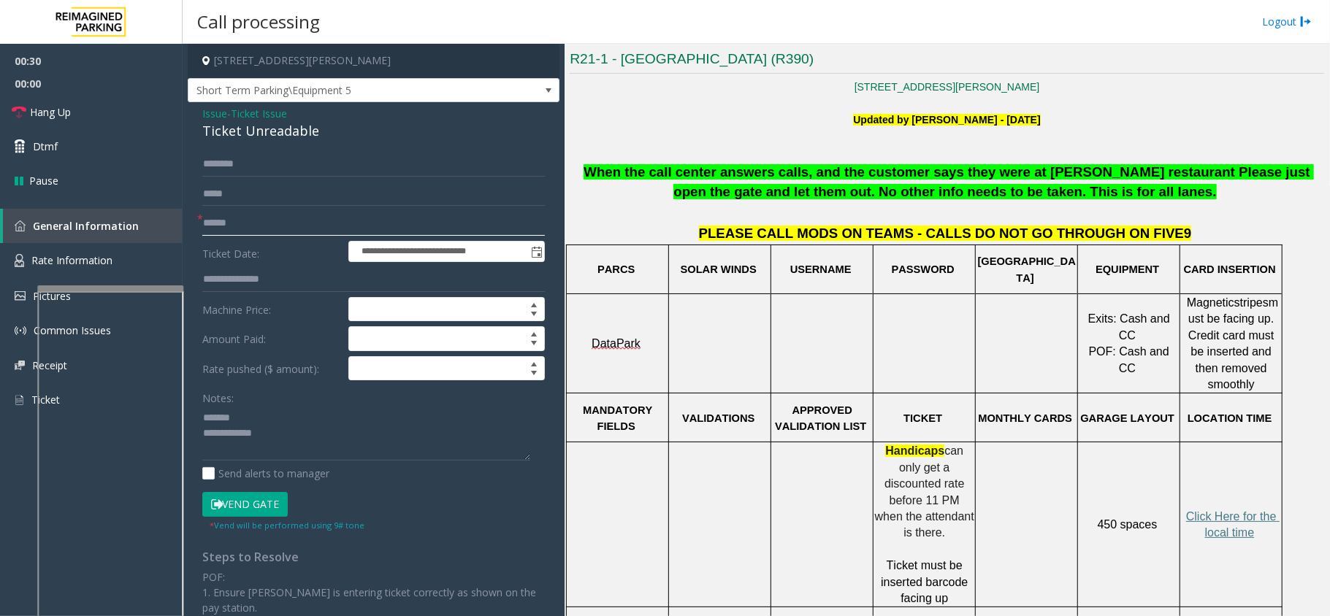
click at [261, 223] on input "text" at bounding box center [373, 223] width 343 height 25
click at [238, 131] on div "Ticket Unreadable" at bounding box center [373, 131] width 343 height 20
click at [304, 229] on input "text" at bounding box center [373, 223] width 343 height 25
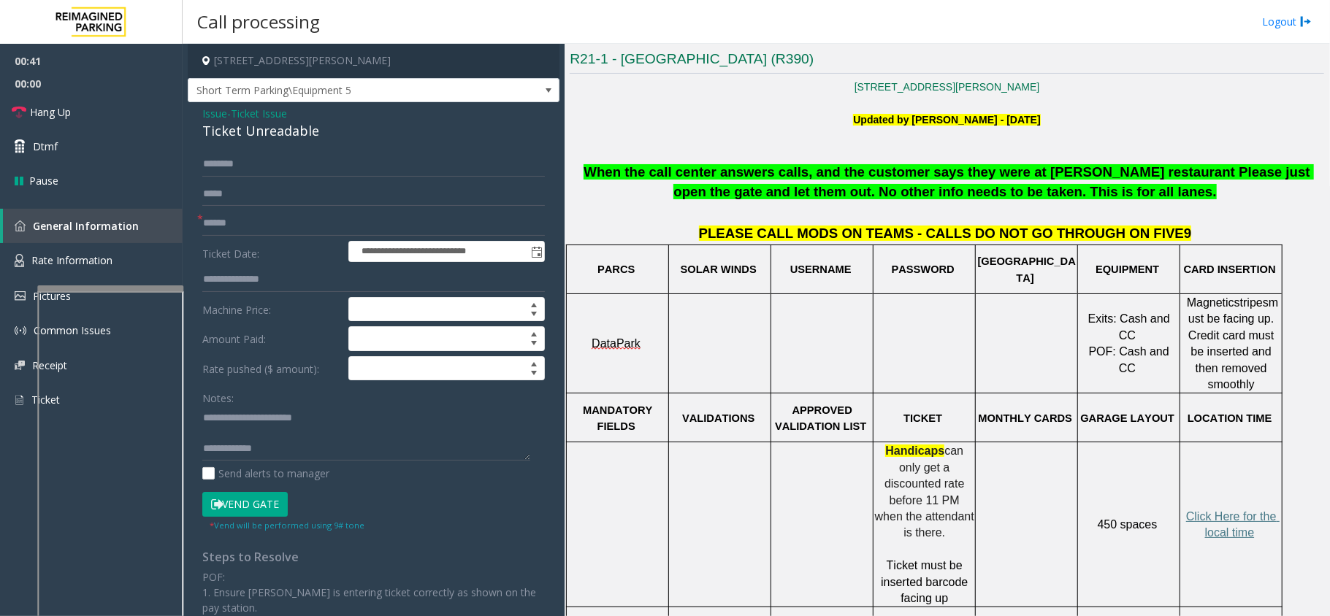
click at [402, 77] on h4 "[STREET_ADDRESS][PERSON_NAME]" at bounding box center [374, 61] width 372 height 34
click at [401, 91] on span "Short Term Parking\Equipment 5" at bounding box center [336, 90] width 297 height 23
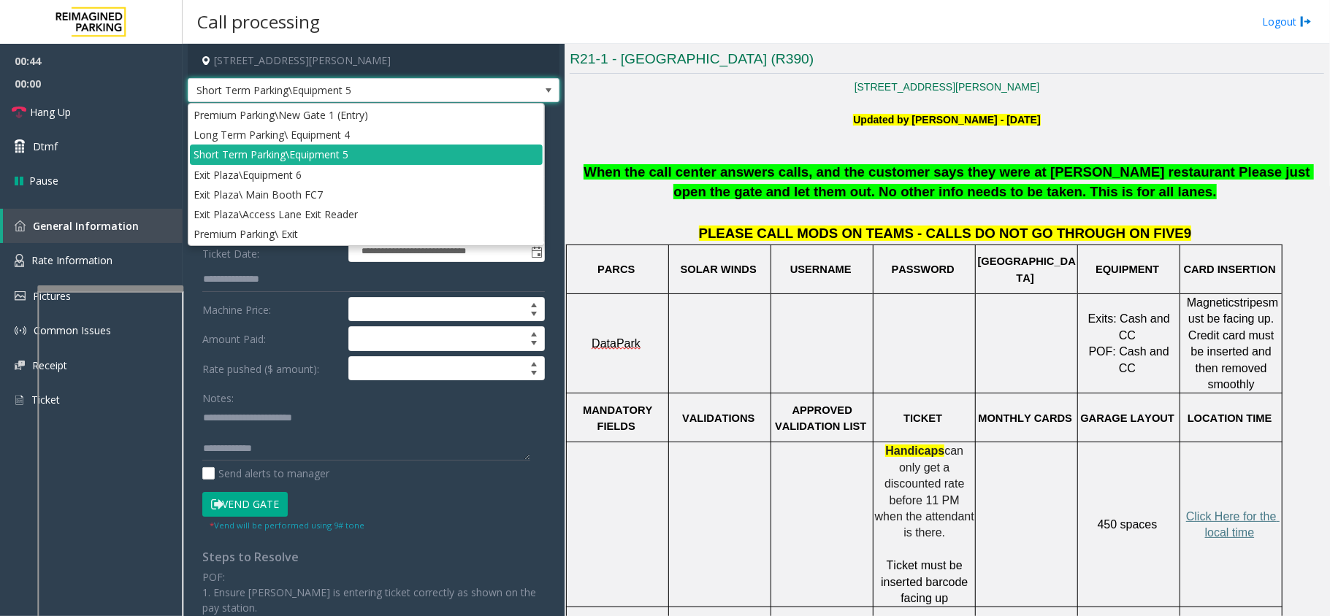
click at [401, 91] on span "Short Term Parking\Equipment 5" at bounding box center [336, 90] width 297 height 23
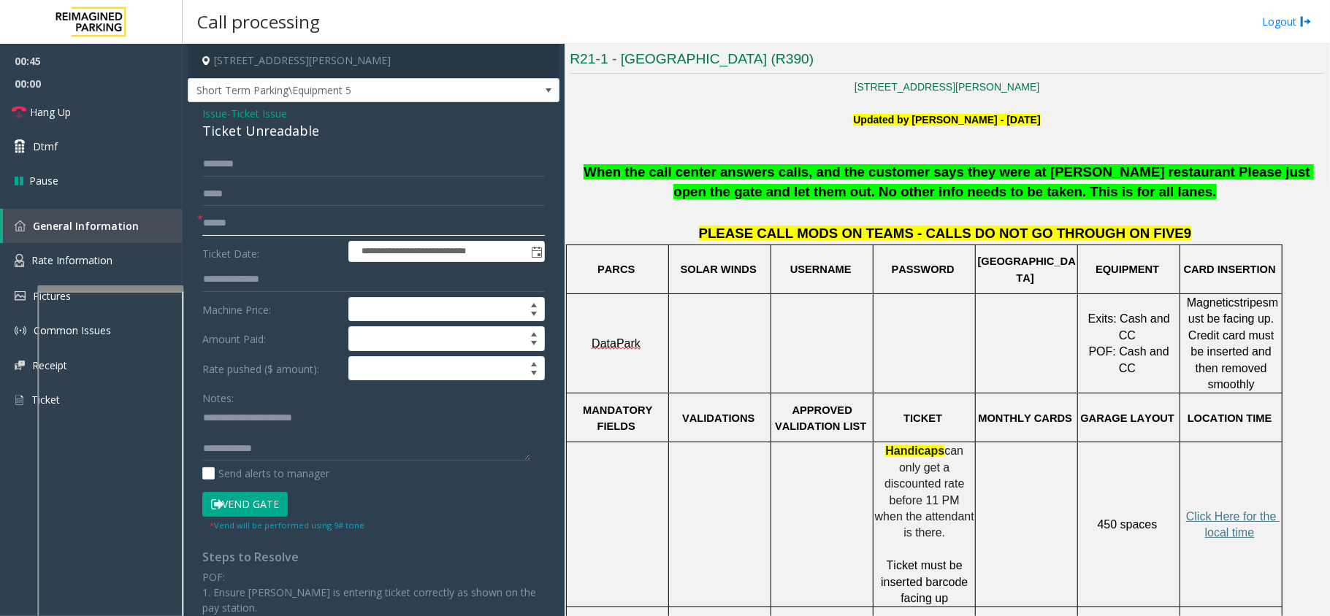
click at [284, 223] on input "text" at bounding box center [373, 223] width 343 height 25
type textarea "**********"
click at [323, 226] on input "text" at bounding box center [373, 223] width 343 height 25
type input "******"
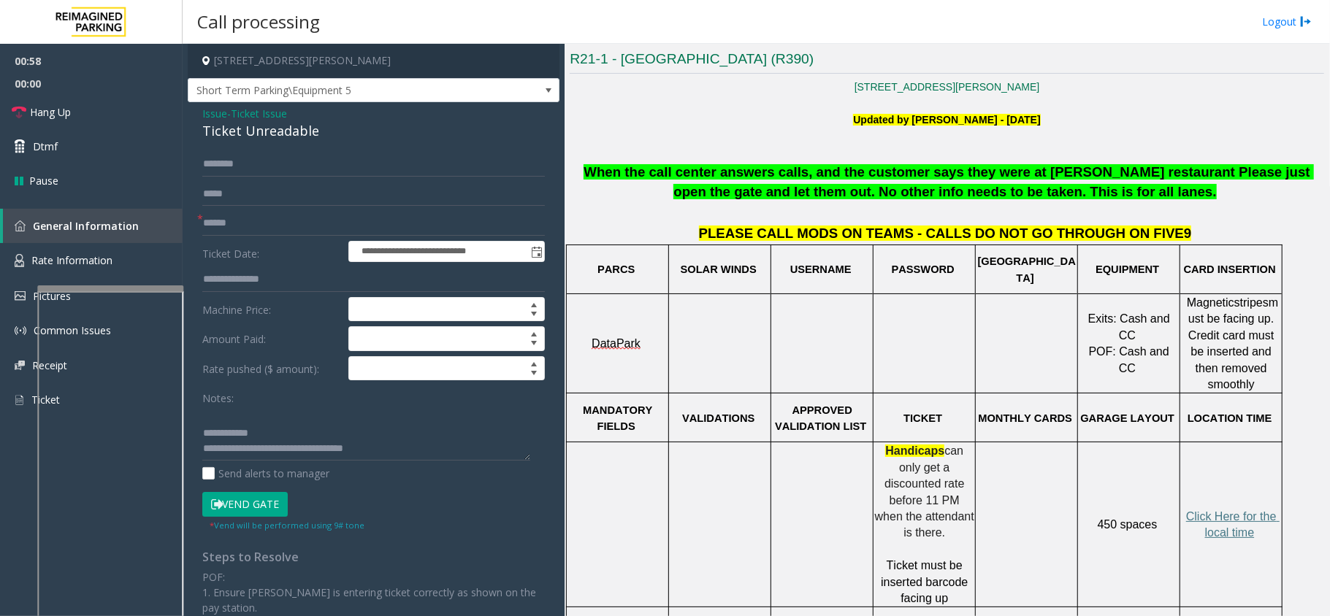
click at [272, 505] on button "Vend Gate" at bounding box center [244, 504] width 85 height 25
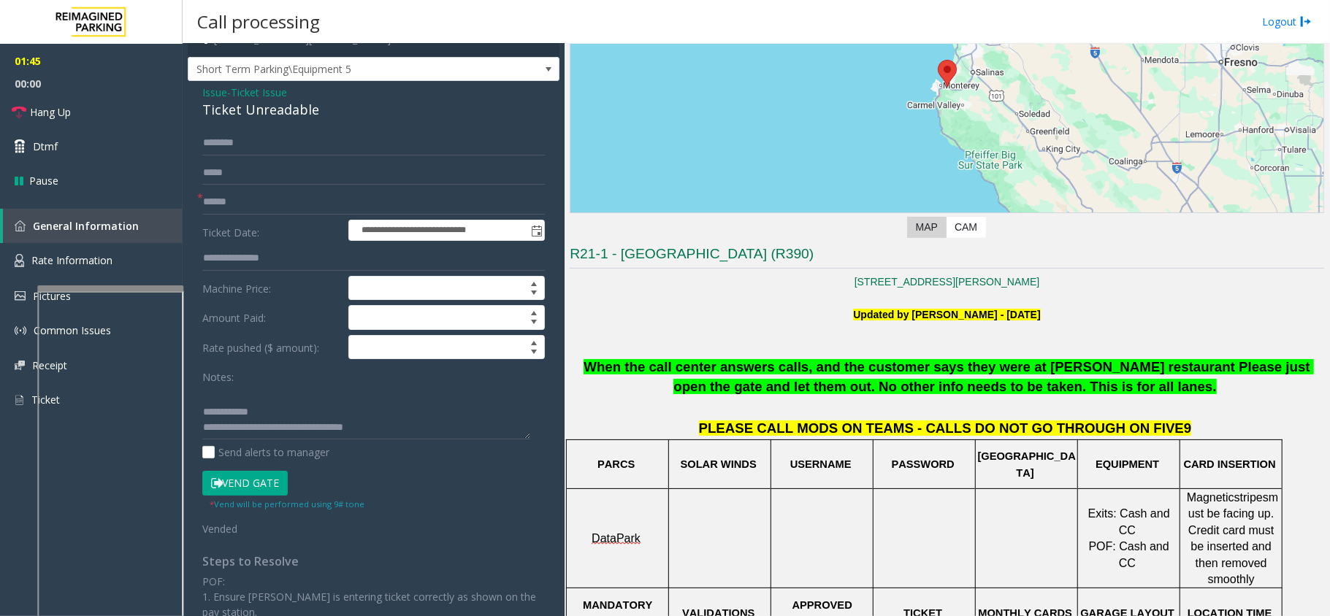
scroll to position [0, 0]
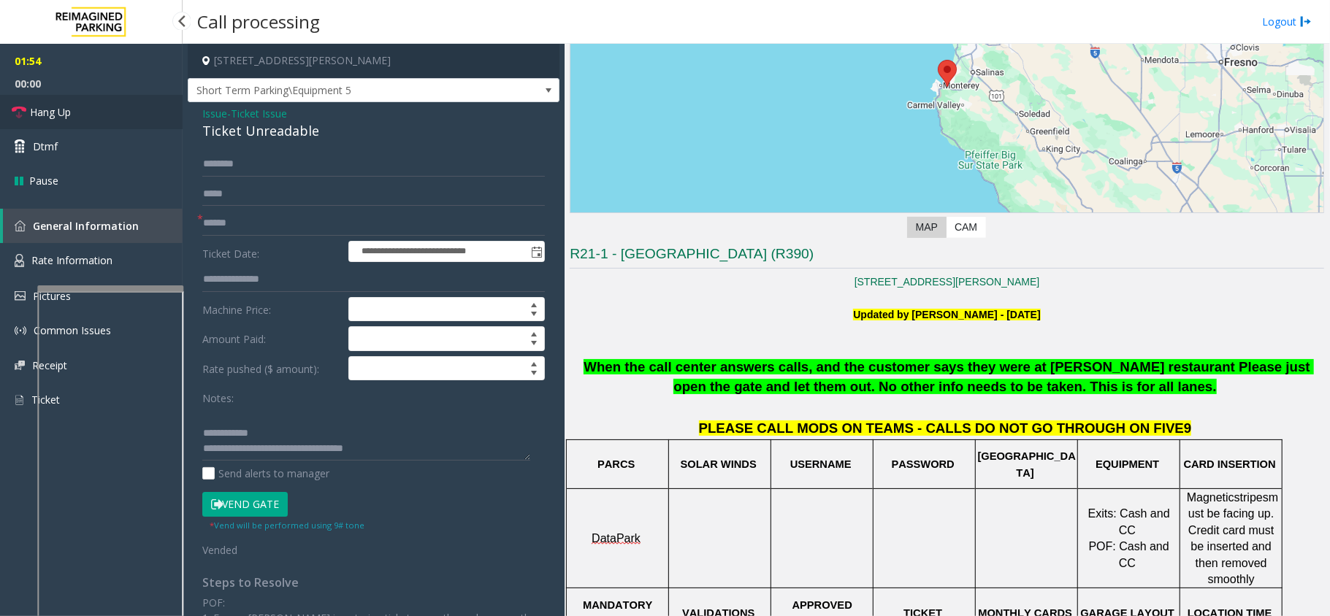
click at [118, 115] on link "Hang Up" at bounding box center [91, 112] width 183 height 34
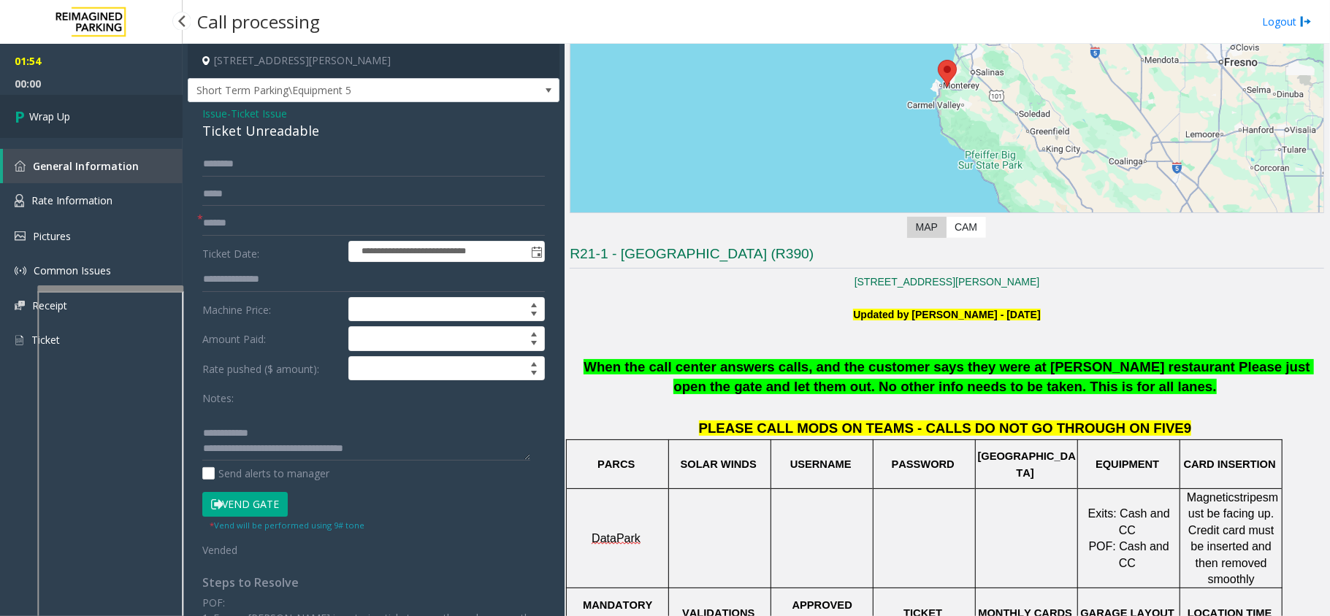
click at [118, 115] on link "Wrap Up" at bounding box center [91, 116] width 183 height 43
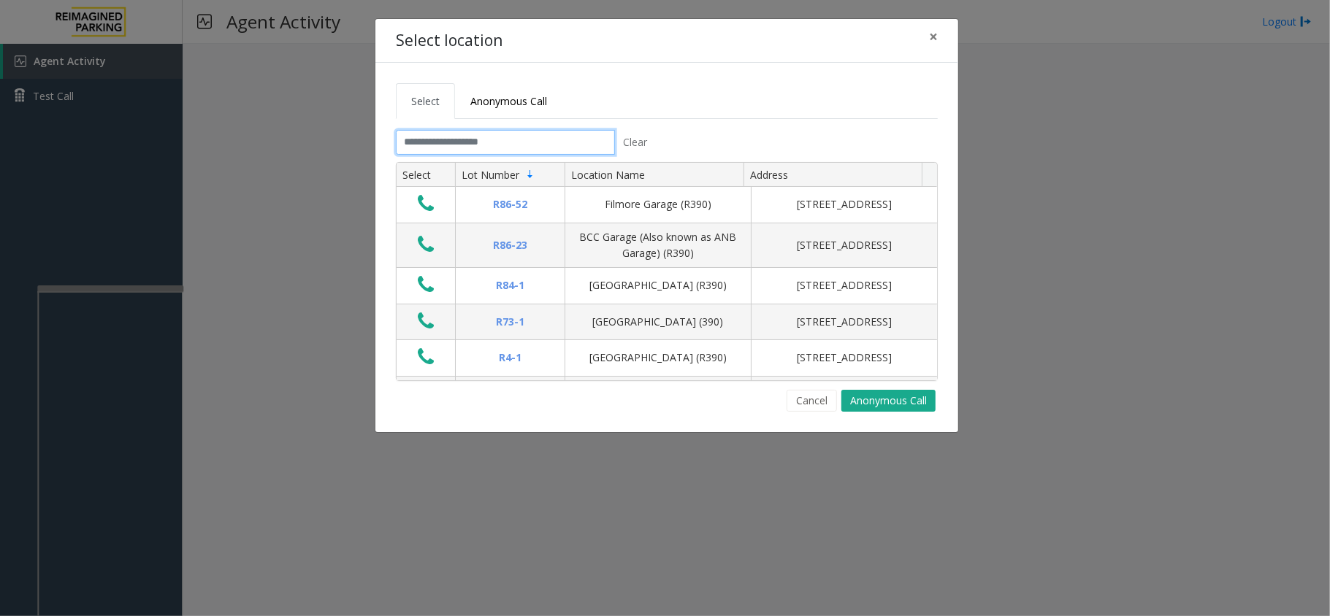
click at [460, 153] on input "text" at bounding box center [505, 142] width 219 height 25
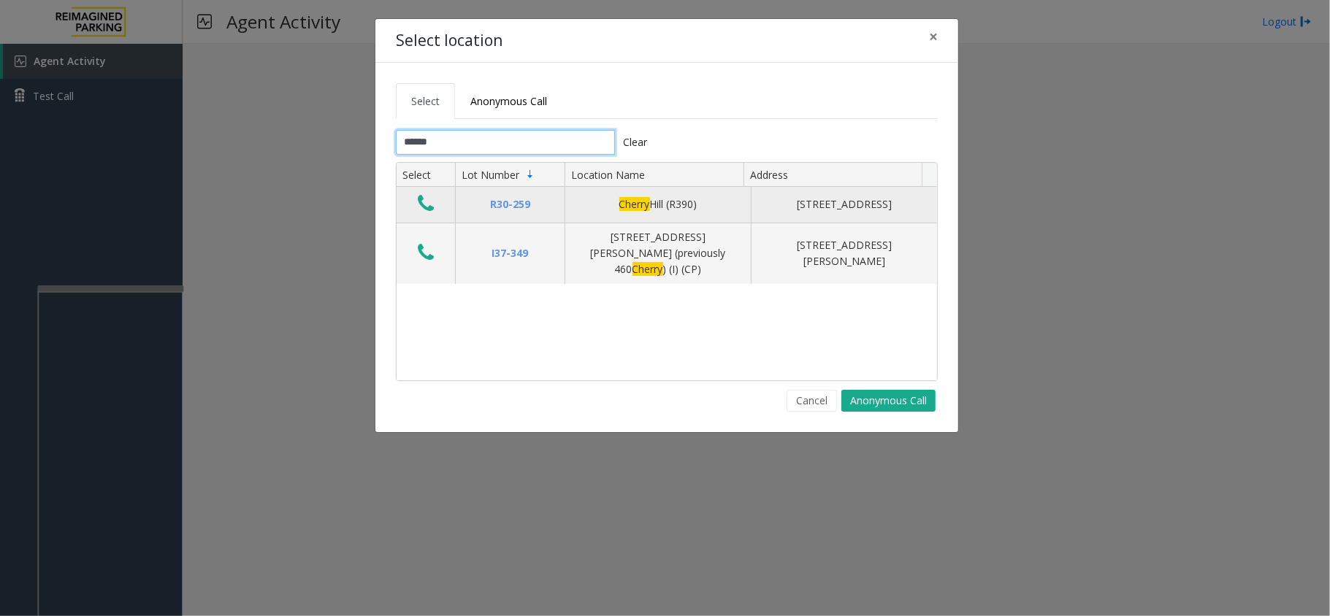
type input "******"
click at [418, 211] on icon "Data table" at bounding box center [426, 204] width 16 height 20
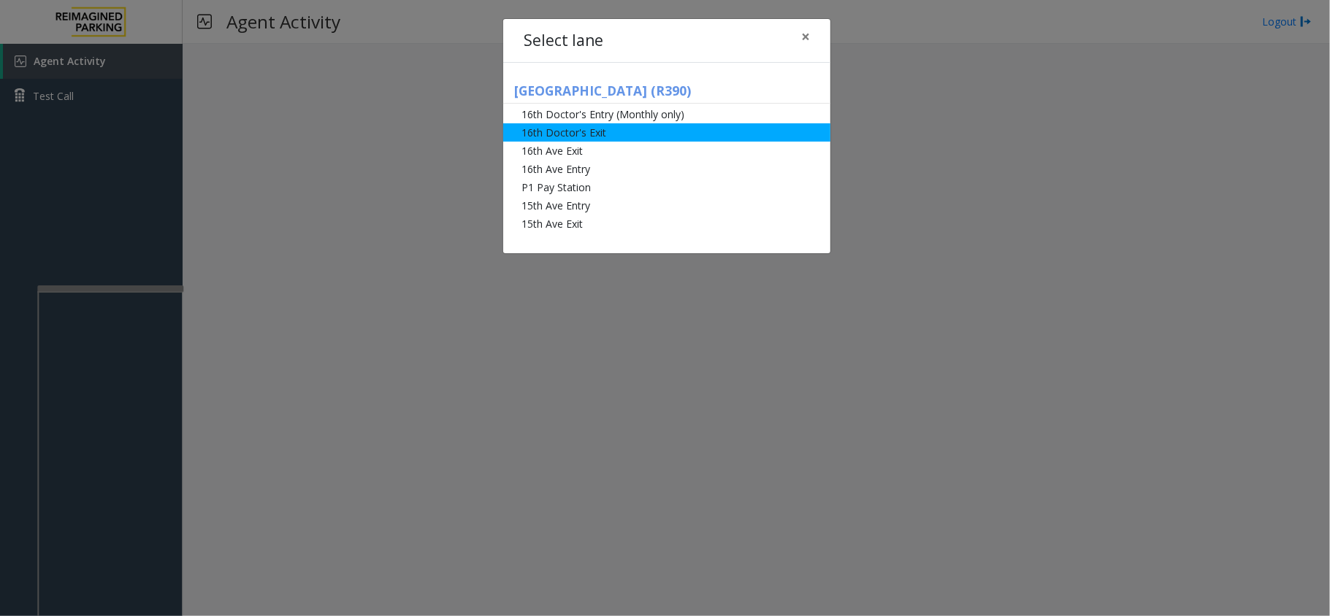
click at [556, 129] on li "16th Doctor's Exit" at bounding box center [666, 132] width 327 height 18
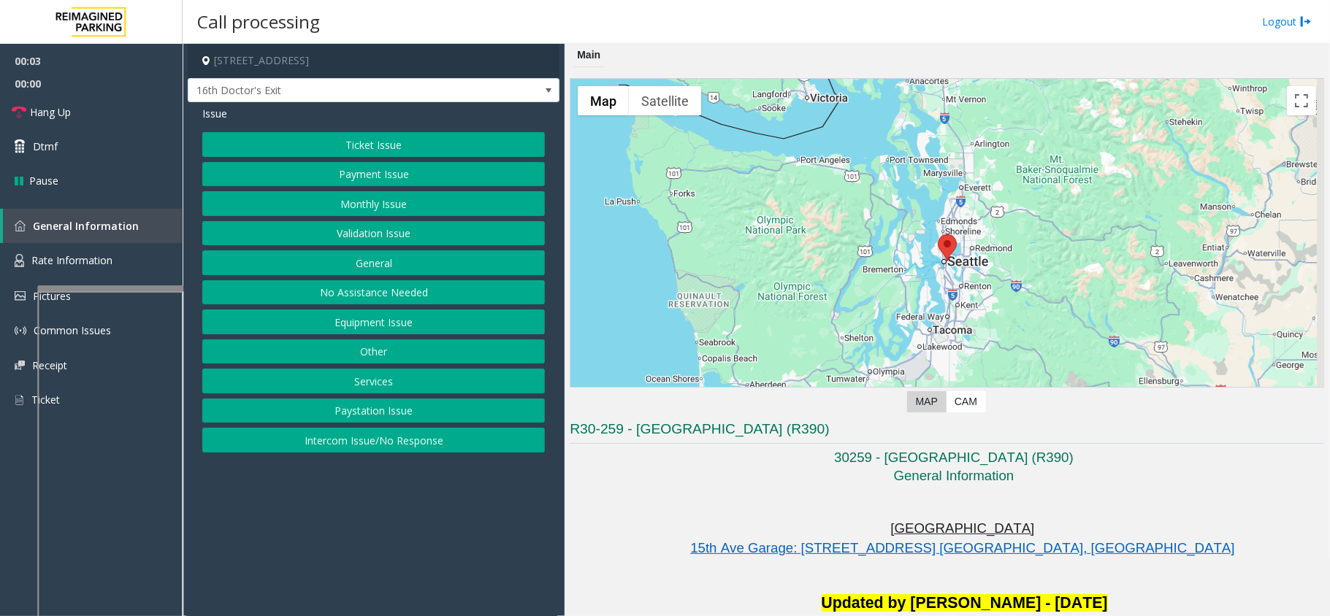
click at [375, 204] on button "Monthly Issue" at bounding box center [373, 203] width 343 height 25
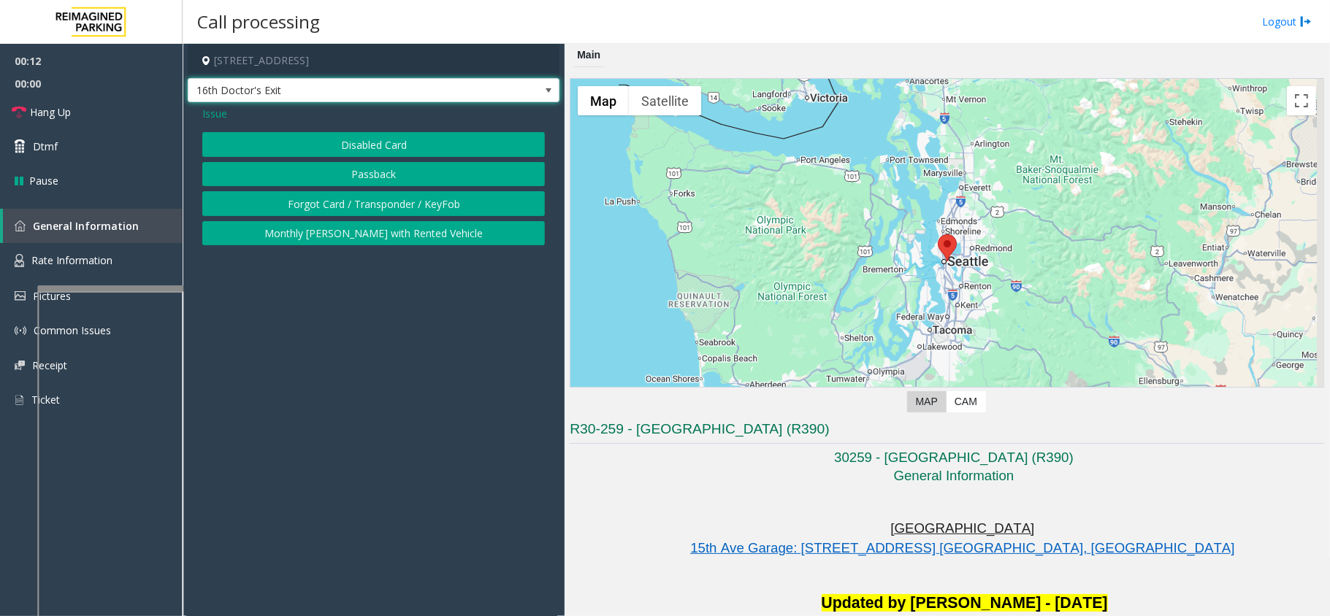
click at [351, 97] on span "16th Doctor's Exit" at bounding box center [336, 90] width 297 height 23
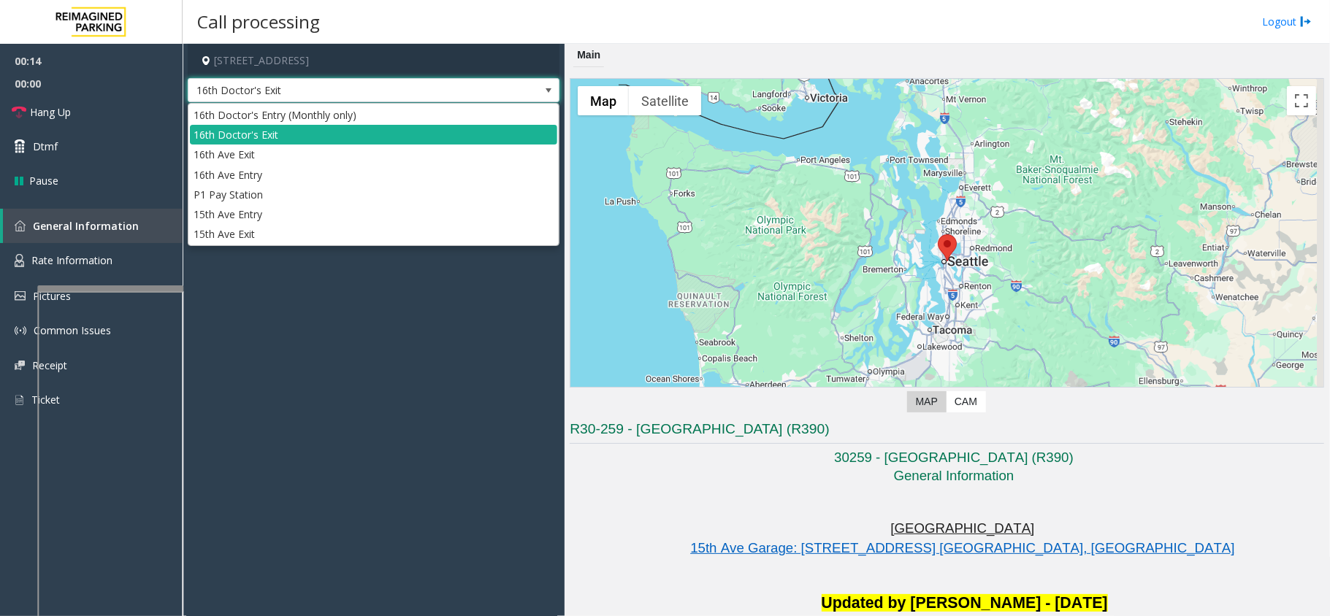
click at [351, 97] on span "16th Doctor's Exit" at bounding box center [336, 90] width 297 height 23
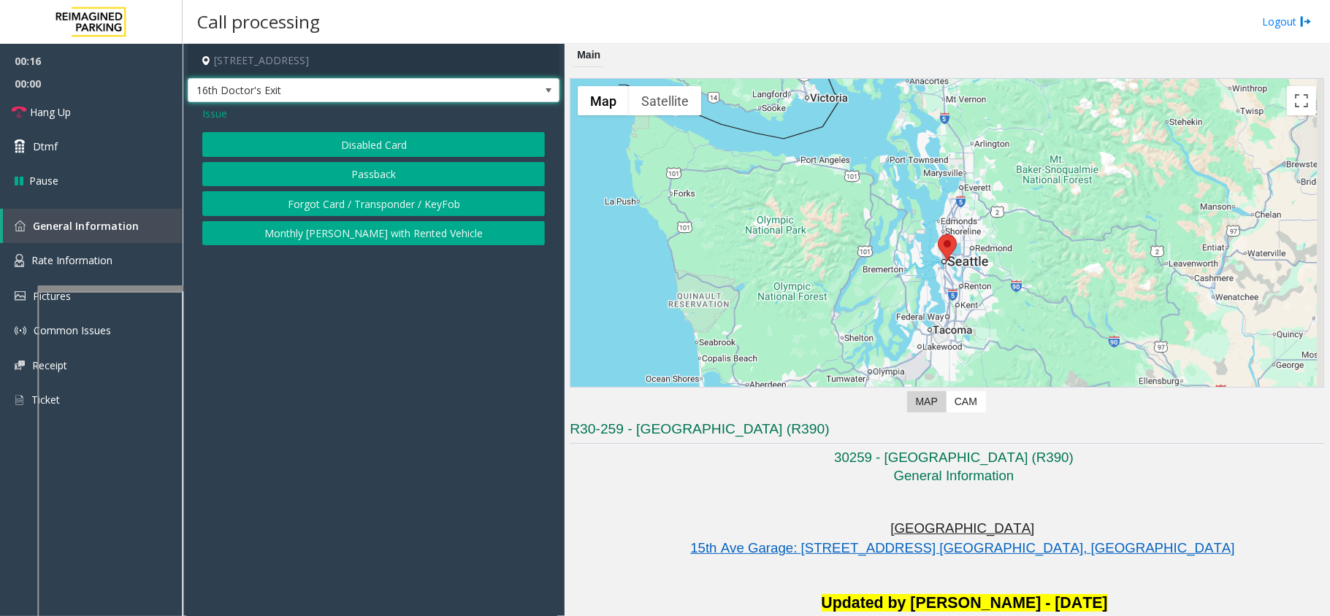
click at [213, 107] on span "Issue" at bounding box center [214, 113] width 25 height 15
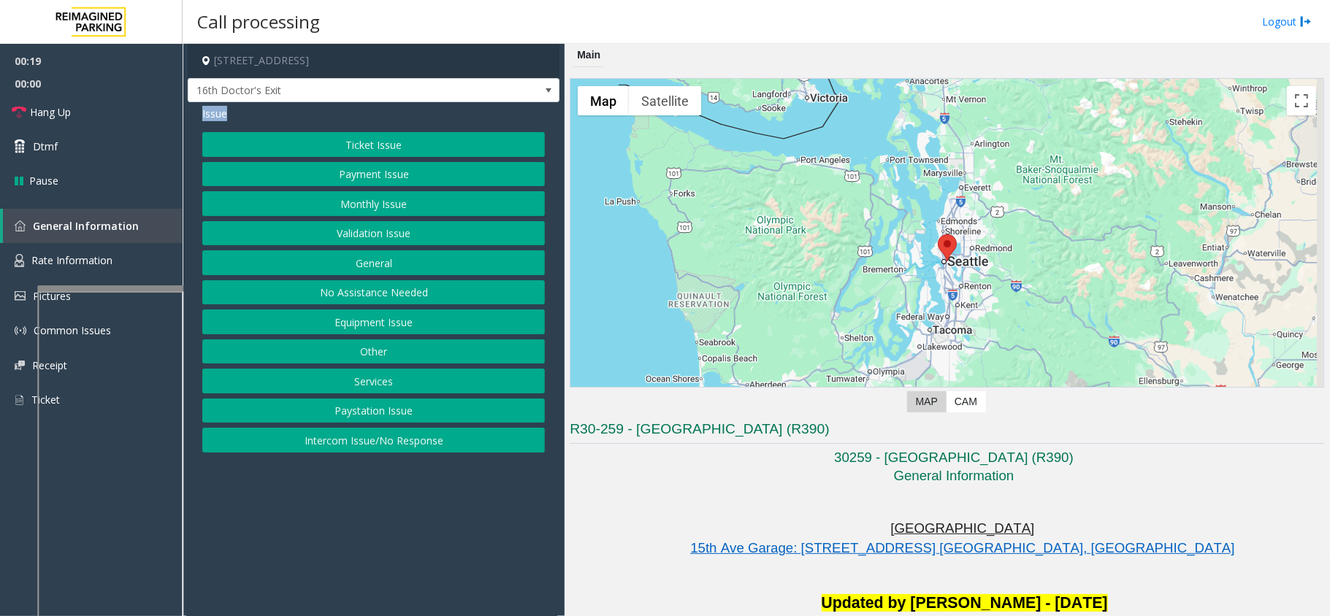
drag, startPoint x: 234, startPoint y: 112, endPoint x: 200, endPoint y: 112, distance: 33.6
click at [200, 112] on div "Issue Ticket Issue Payment Issue Monthly Issue Validation Issue General No Assi…" at bounding box center [374, 281] width 372 height 358
click at [237, 115] on div "Issue" at bounding box center [373, 113] width 343 height 15
click at [133, 253] on link "Rate Information" at bounding box center [91, 261] width 183 height 36
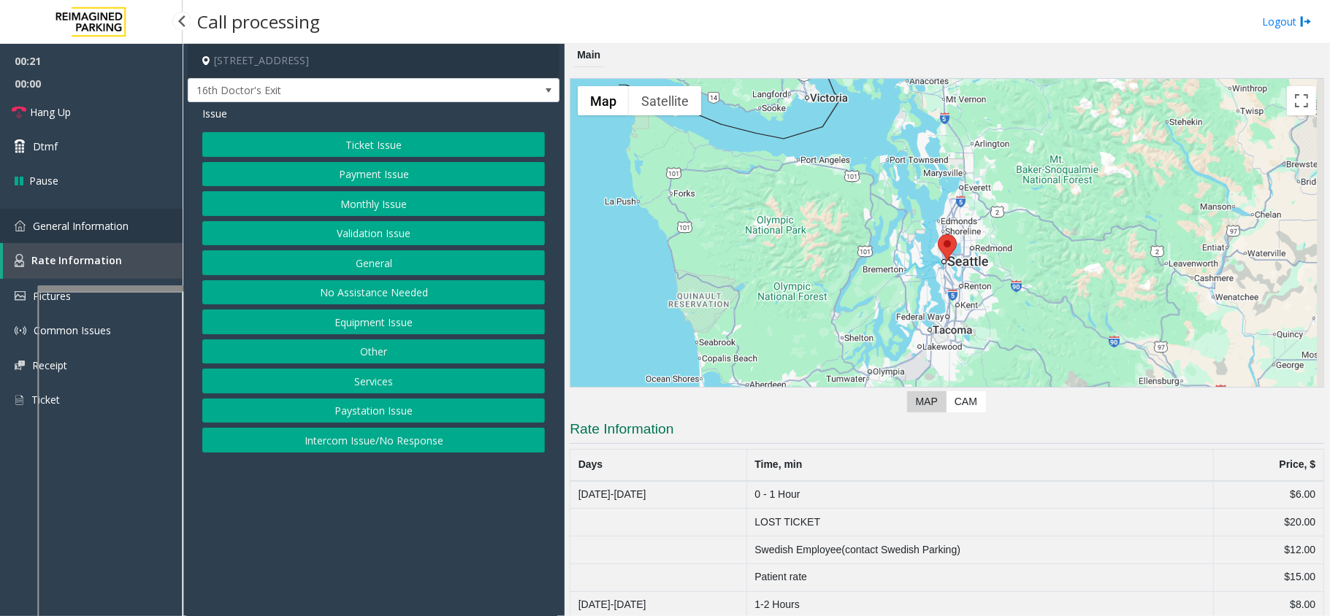
click at [139, 232] on link "General Information" at bounding box center [91, 226] width 183 height 34
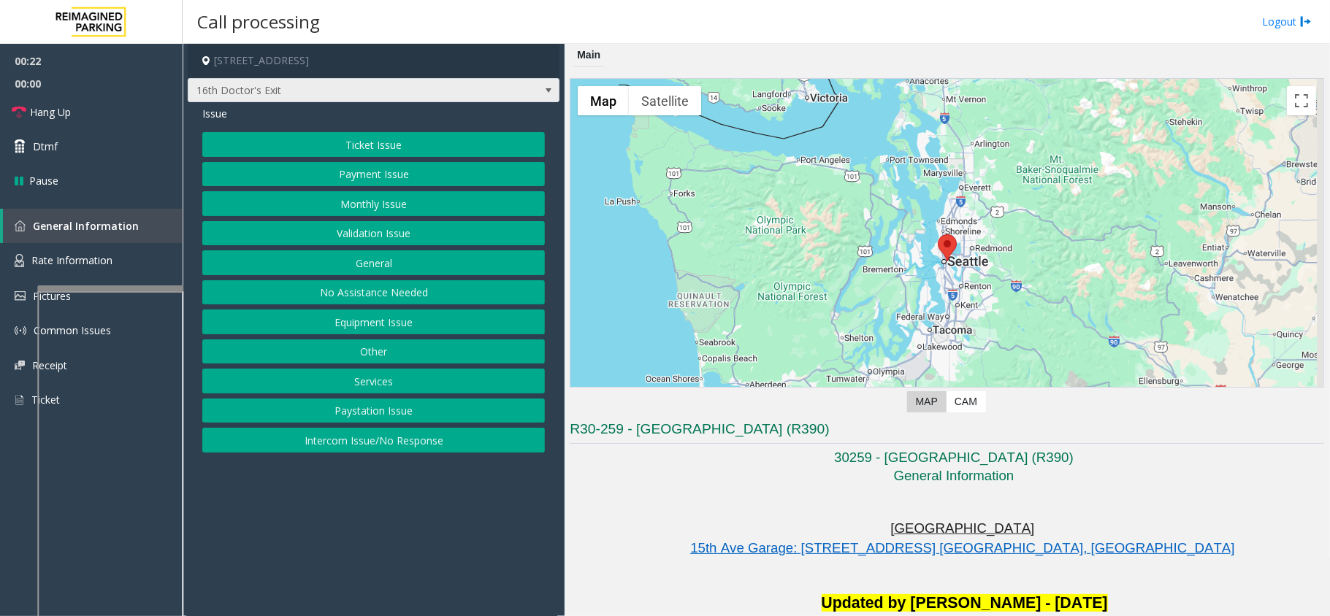
click at [348, 85] on span "16th Doctor's Exit" at bounding box center [336, 90] width 297 height 23
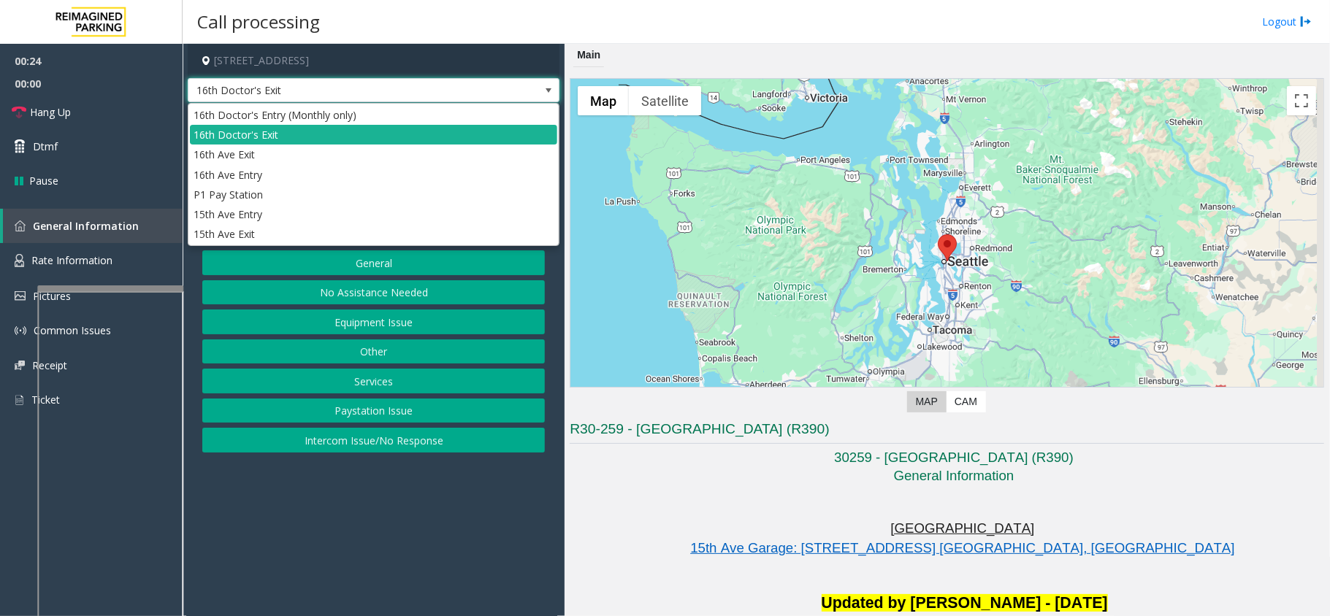
click at [408, 86] on span "16th Doctor's Exit" at bounding box center [336, 90] width 297 height 23
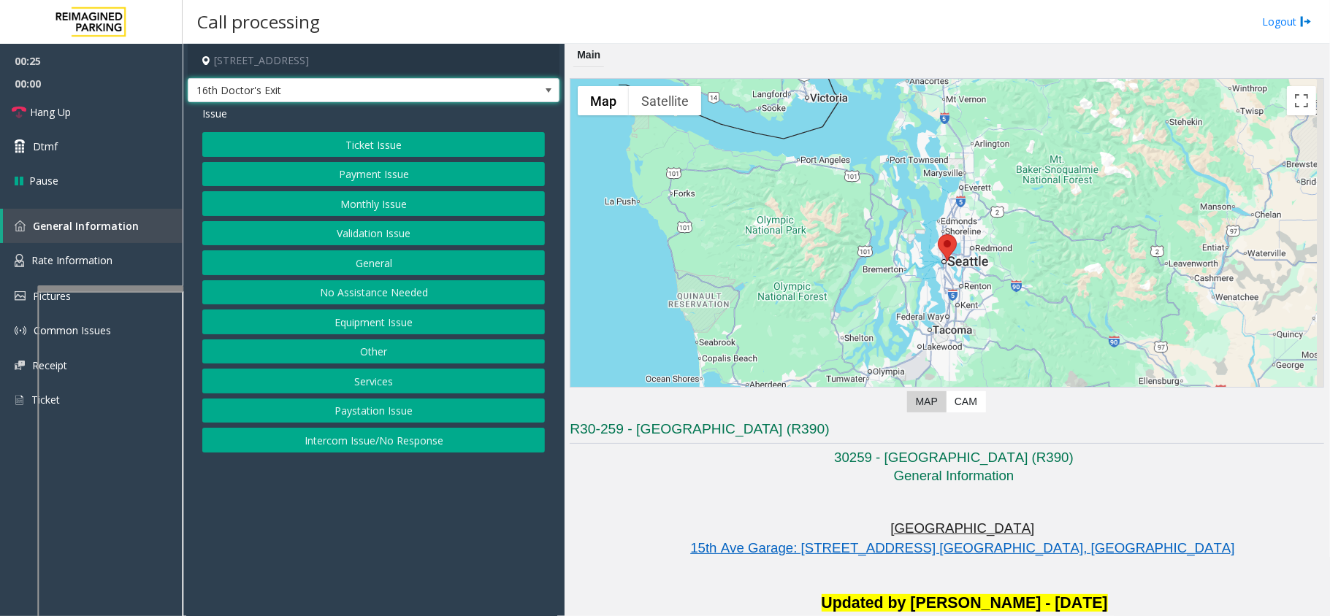
click at [408, 86] on span "16th Doctor's Exit" at bounding box center [336, 90] width 297 height 23
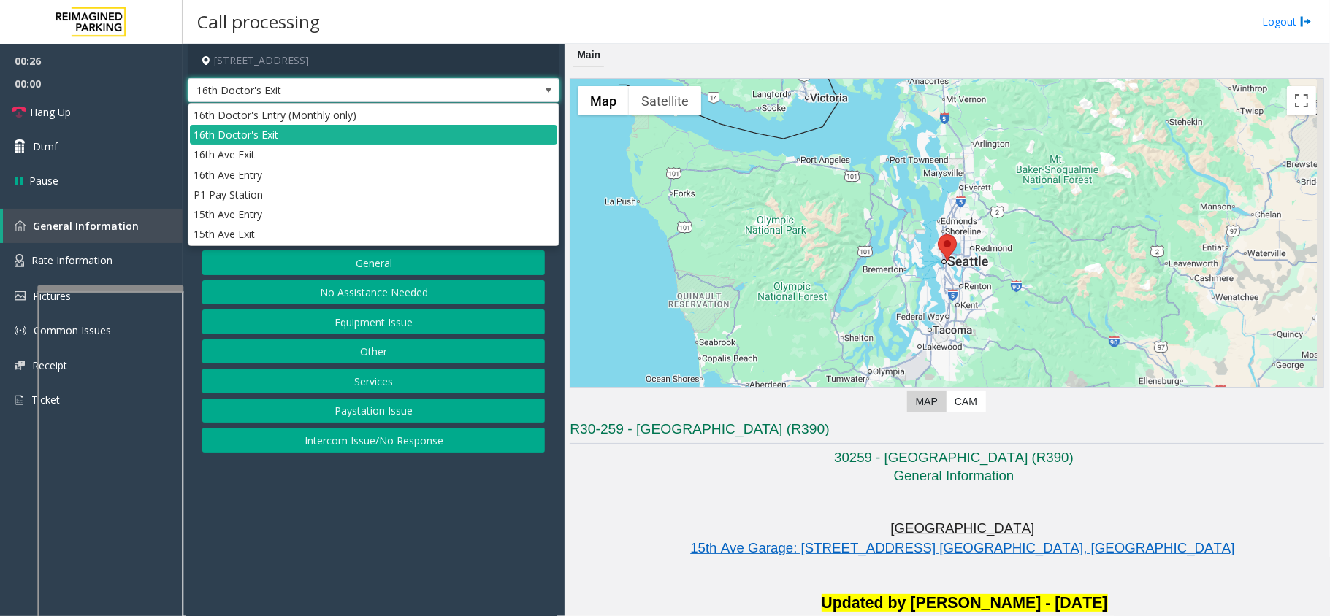
click at [408, 86] on span "16th Doctor's Exit" at bounding box center [336, 90] width 297 height 23
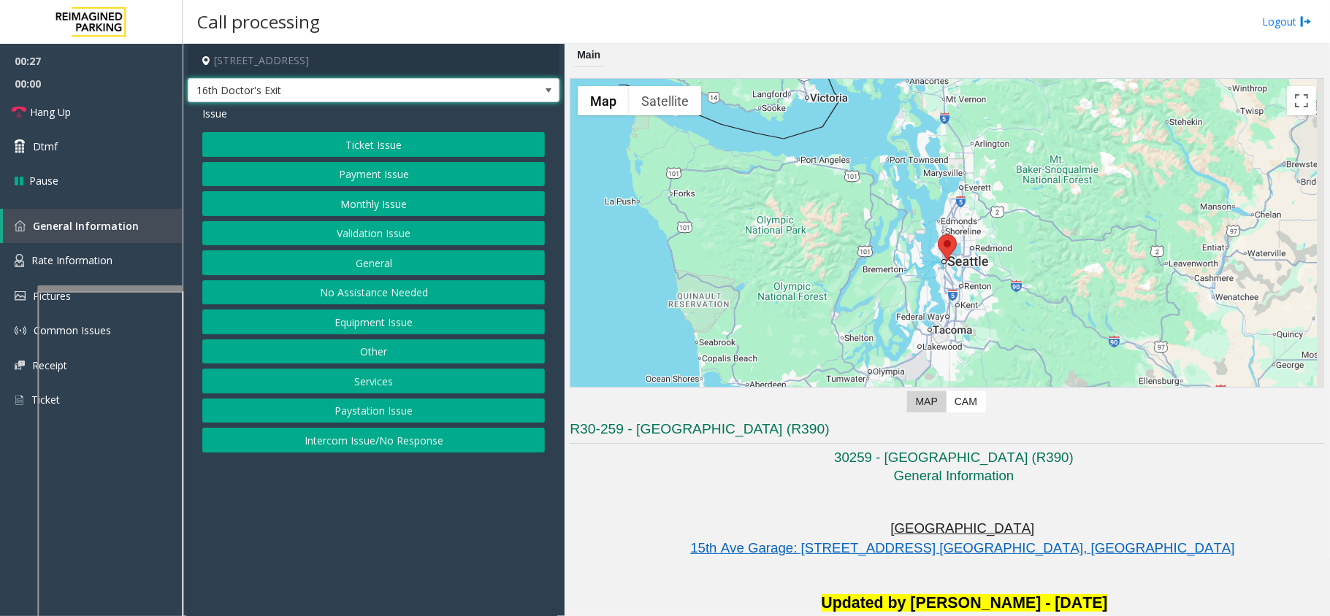
click at [408, 86] on span "16th Doctor's Exit" at bounding box center [336, 90] width 297 height 23
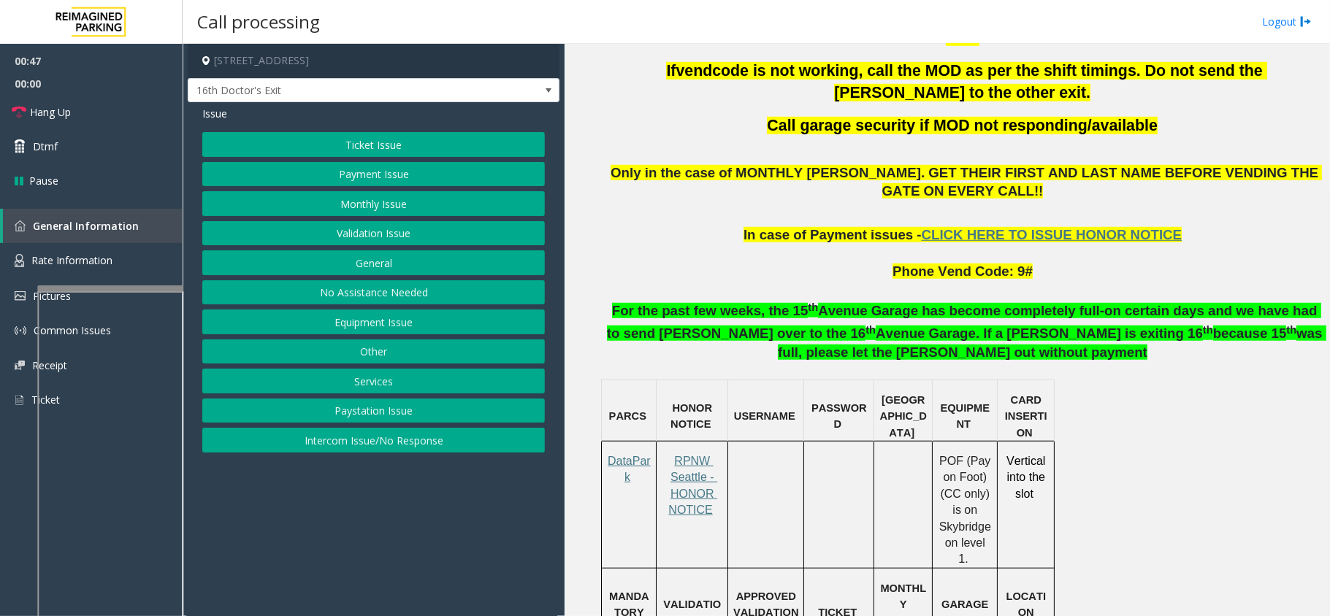
scroll to position [779, 0]
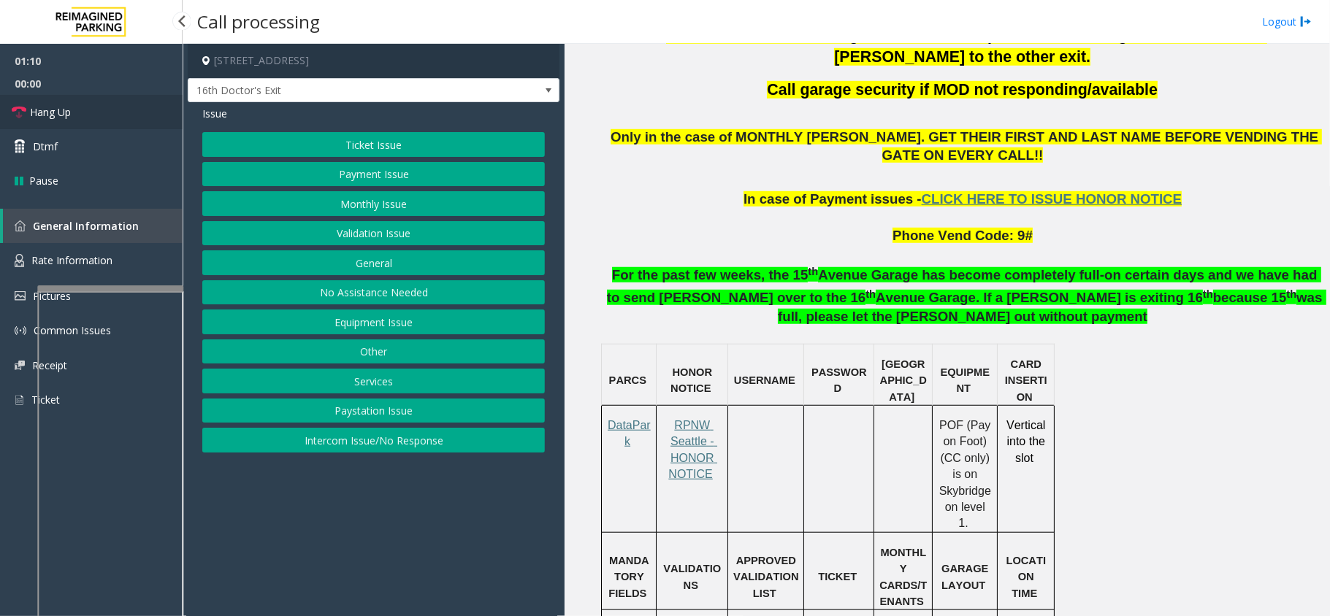
click at [83, 112] on link "Hang Up" at bounding box center [91, 112] width 183 height 34
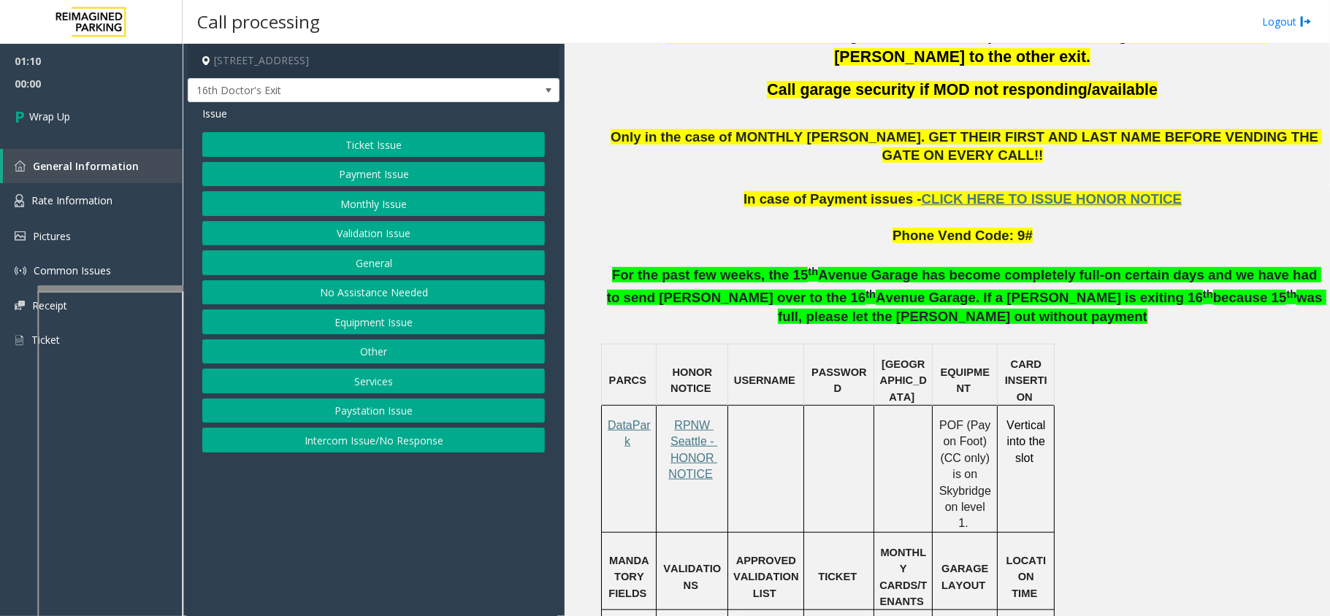
click at [287, 334] on button "Equipment Issue" at bounding box center [373, 322] width 343 height 25
click at [337, 269] on button "Gate / Door Won't Open" at bounding box center [373, 262] width 343 height 25
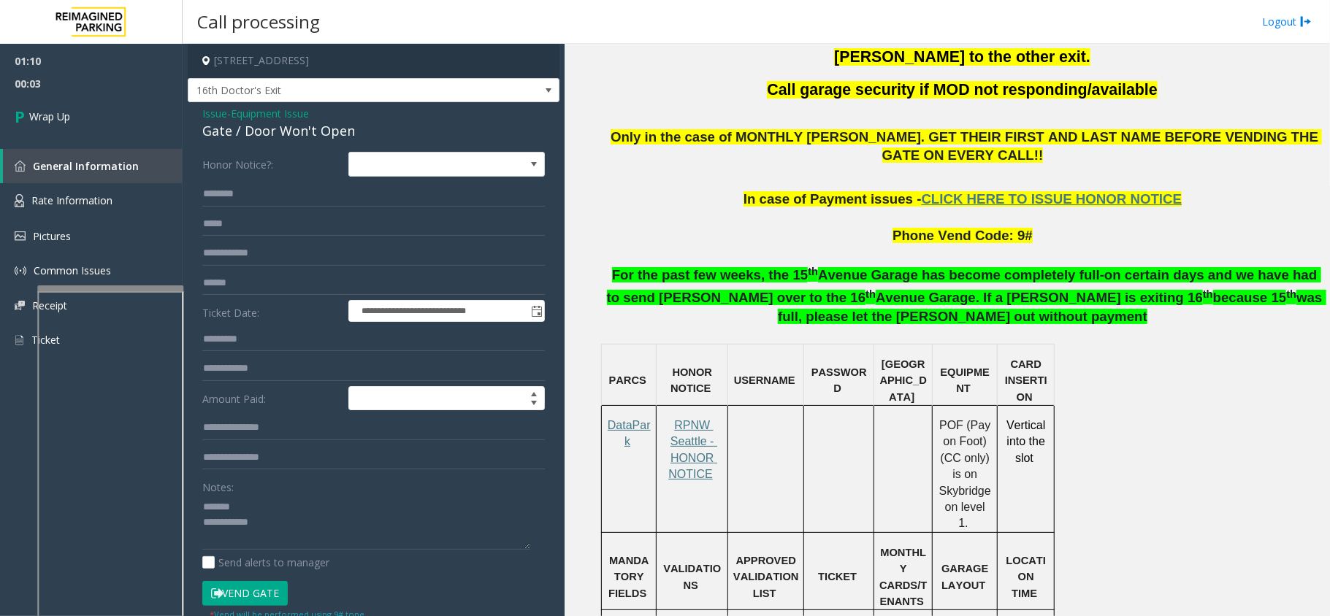
click at [280, 130] on div "Gate / Door Won't Open" at bounding box center [373, 131] width 343 height 20
click at [318, 530] on textarea at bounding box center [366, 522] width 328 height 55
click at [310, 548] on textarea at bounding box center [366, 522] width 328 height 55
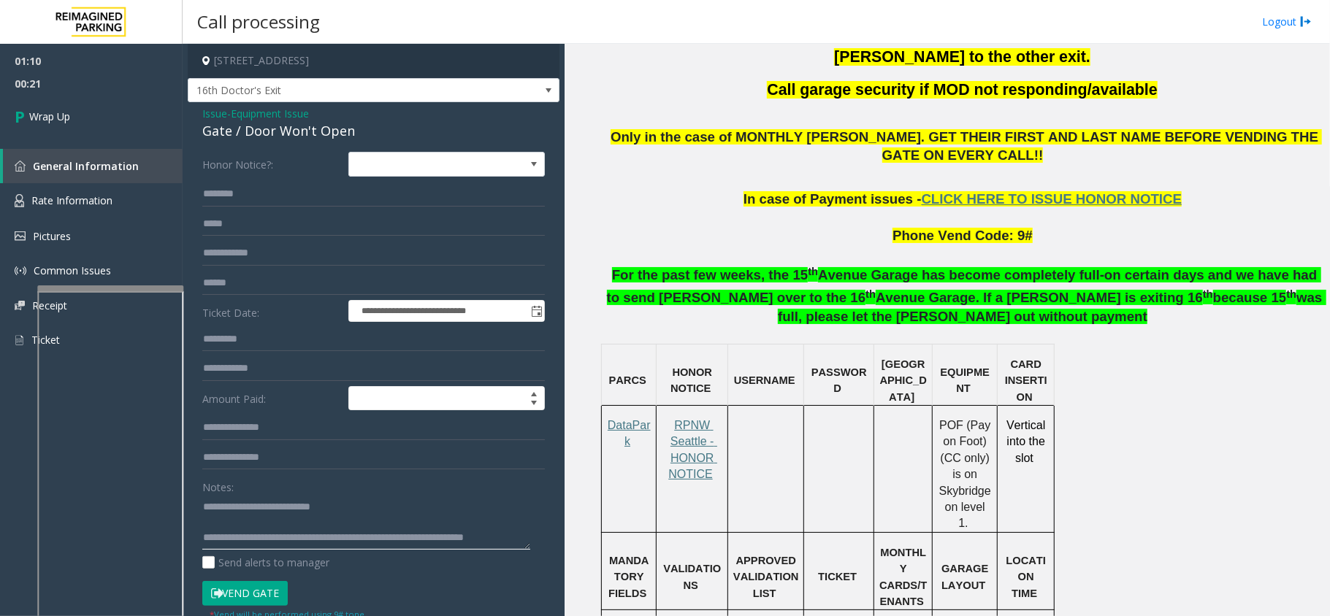
scroll to position [10, 0]
click at [316, 533] on textarea at bounding box center [366, 522] width 328 height 55
click at [308, 550] on textarea at bounding box center [366, 522] width 328 height 55
click at [313, 546] on textarea at bounding box center [366, 522] width 328 height 55
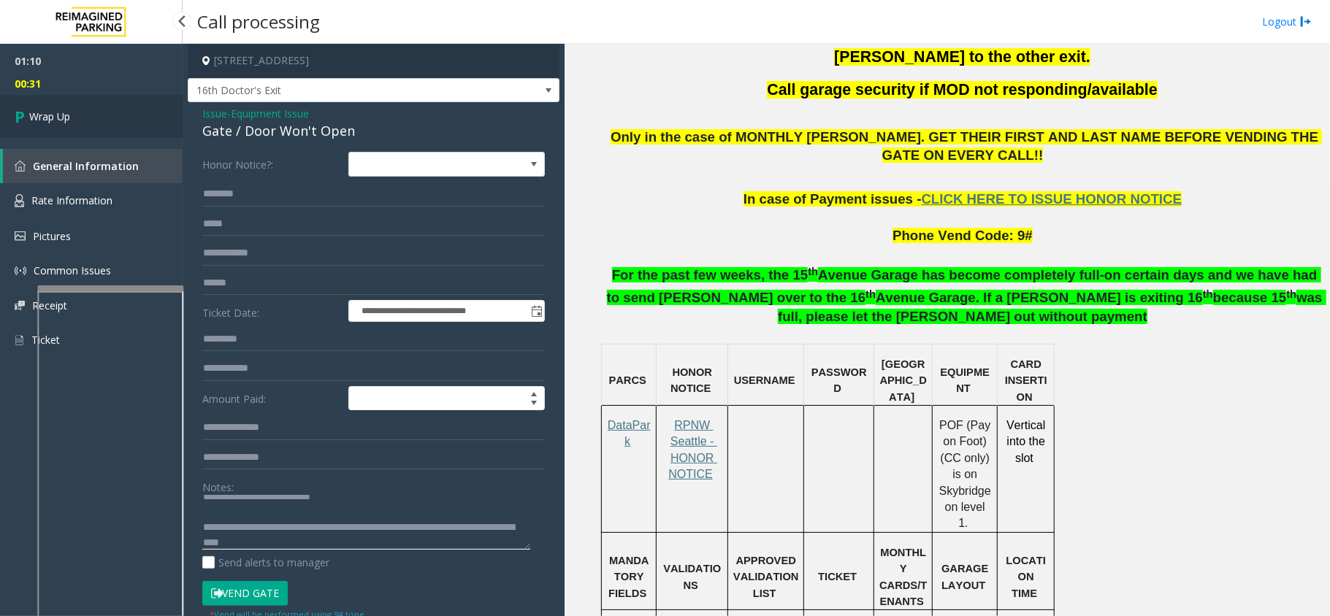
type textarea "**********"
click at [110, 132] on link "Wrap Up" at bounding box center [91, 116] width 183 height 43
